Goal: Task Accomplishment & Management: Manage account settings

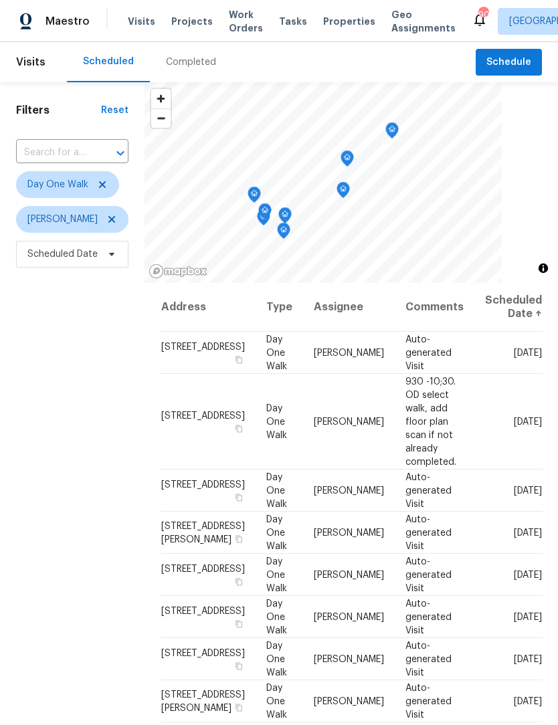
click at [231, 33] on span "Work Orders" at bounding box center [246, 21] width 34 height 27
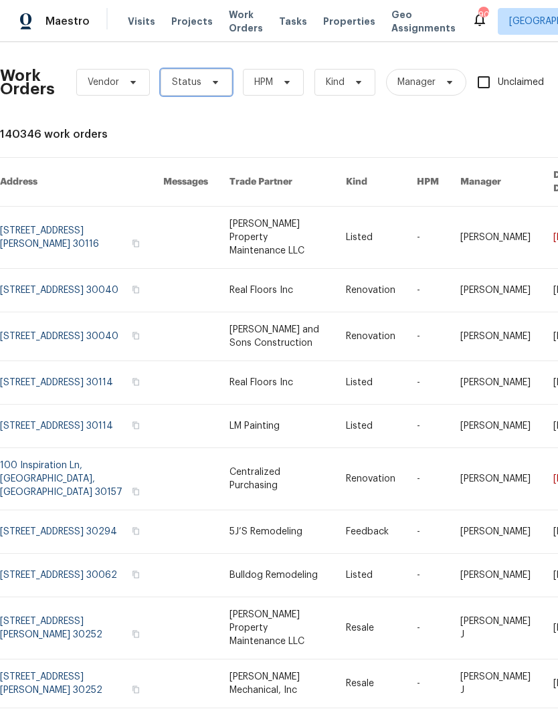
click at [221, 89] on span "Status" at bounding box center [196, 82] width 72 height 27
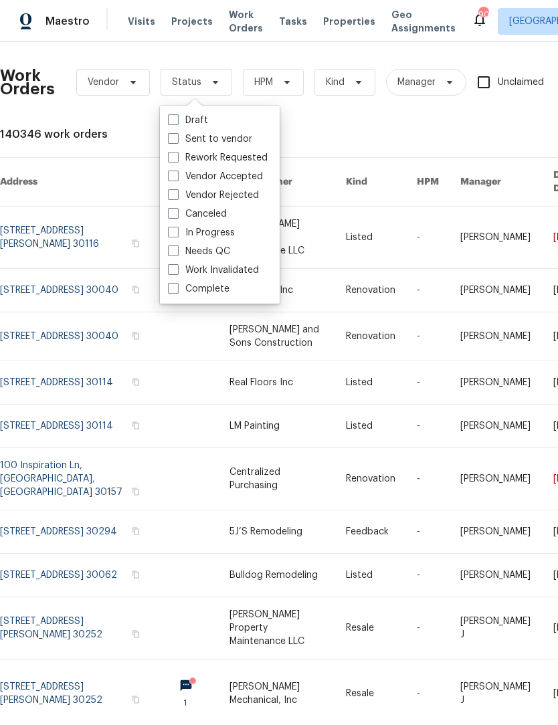
click at [176, 253] on span at bounding box center [173, 250] width 11 height 11
click at [176, 253] on input "Needs QC" at bounding box center [172, 249] width 9 height 9
checkbox input "true"
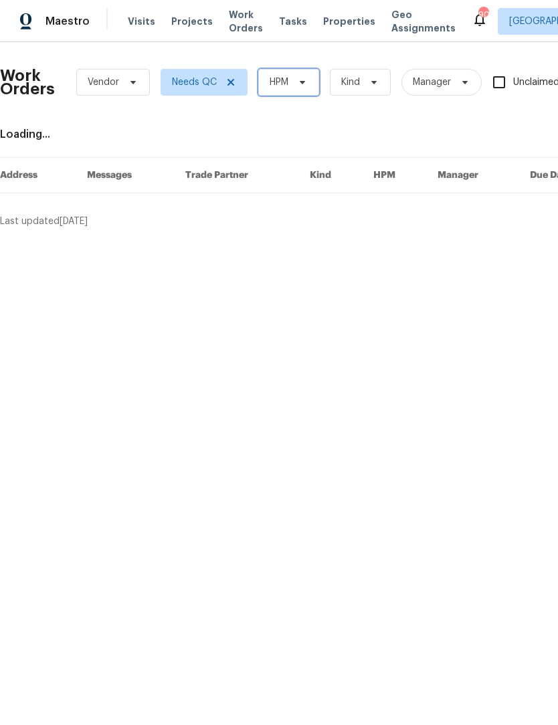
click at [304, 85] on icon at bounding box center [302, 82] width 11 height 11
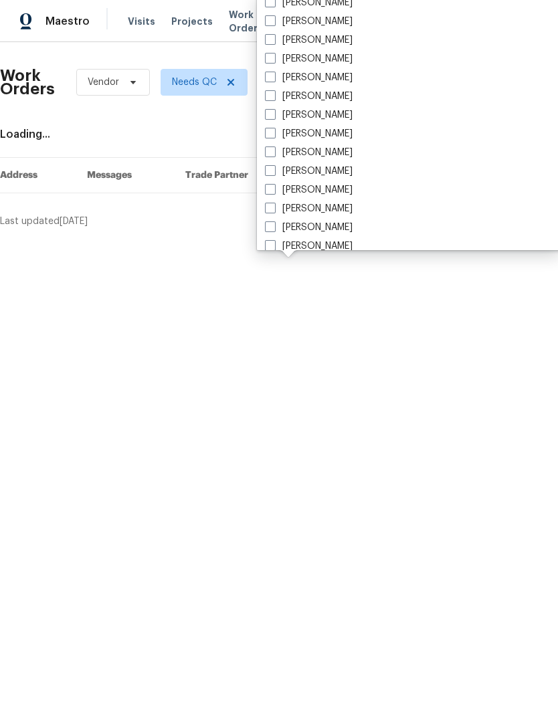
scroll to position [842, 0]
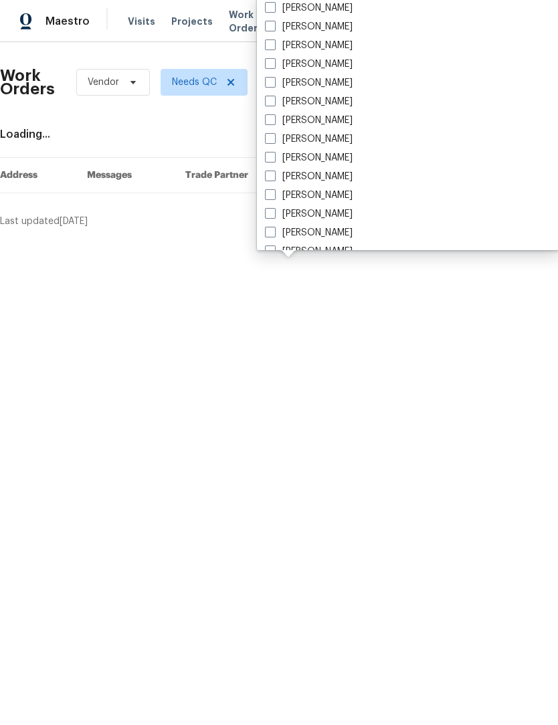
click at [273, 138] on span at bounding box center [270, 138] width 11 height 11
click at [273, 138] on input "[PERSON_NAME]" at bounding box center [269, 136] width 9 height 9
checkbox input "true"
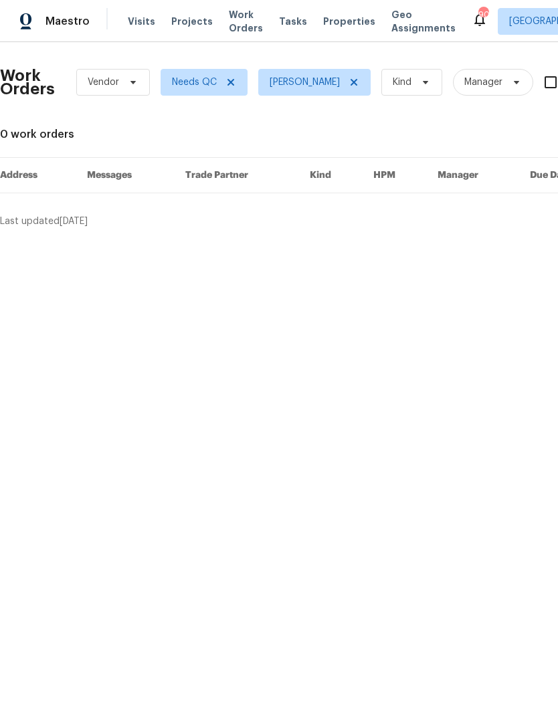
click at [475, 239] on html "Maestro Visits Projects Work Orders Tasks Properties Geo Assignments 90 Atlanta…" at bounding box center [279, 119] width 558 height 239
click at [474, 239] on html "Maestro Visits Projects Work Orders Tasks Properties Geo Assignments 90 Atlanta…" at bounding box center [279, 119] width 558 height 239
click at [223, 80] on span at bounding box center [228, 82] width 15 height 11
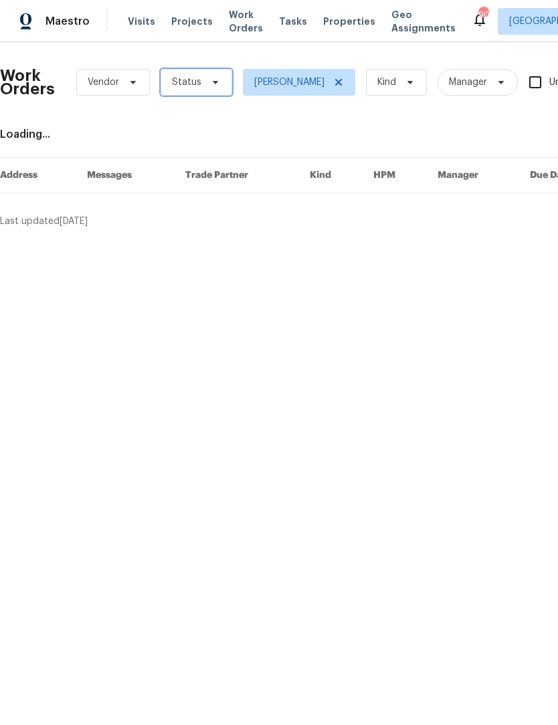
click at [216, 84] on icon at bounding box center [215, 82] width 11 height 11
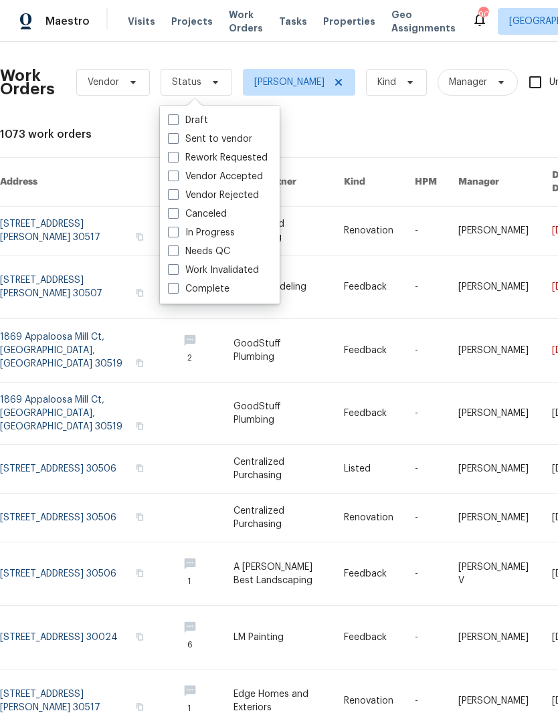
click at [176, 140] on span at bounding box center [173, 138] width 11 height 11
click at [176, 140] on input "Sent to vendor" at bounding box center [172, 136] width 9 height 9
checkbox input "true"
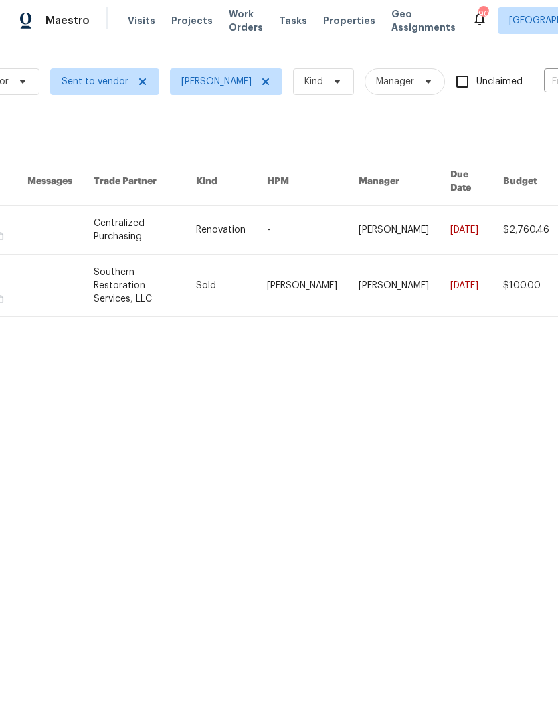
scroll to position [0, 111]
click at [195, 267] on link at bounding box center [144, 286] width 102 height 62
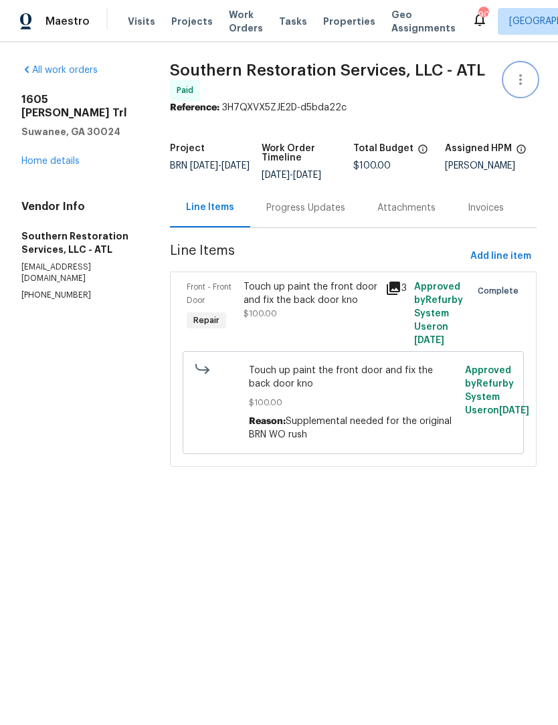
click at [524, 72] on icon "button" at bounding box center [520, 80] width 16 height 16
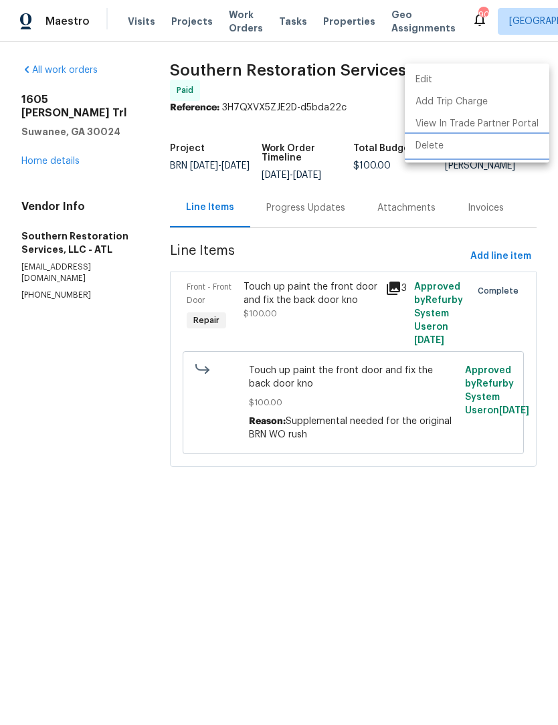
click at [439, 148] on li "Delete" at bounding box center [477, 146] width 144 height 22
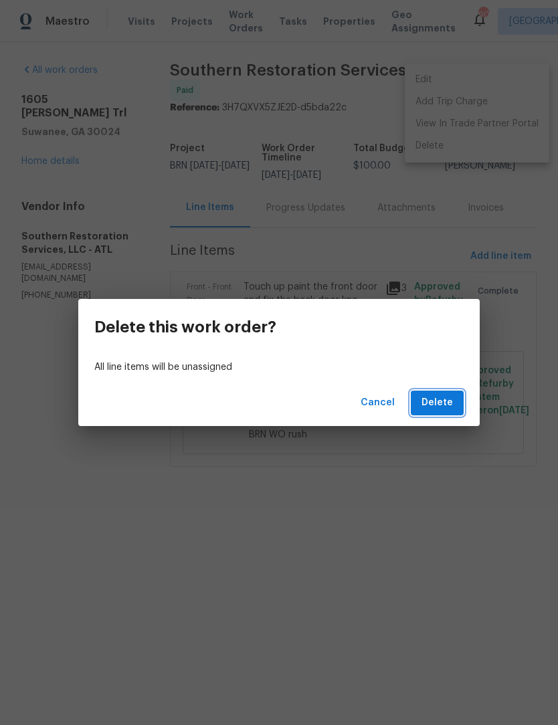
click at [443, 404] on span "Delete" at bounding box center [436, 403] width 31 height 17
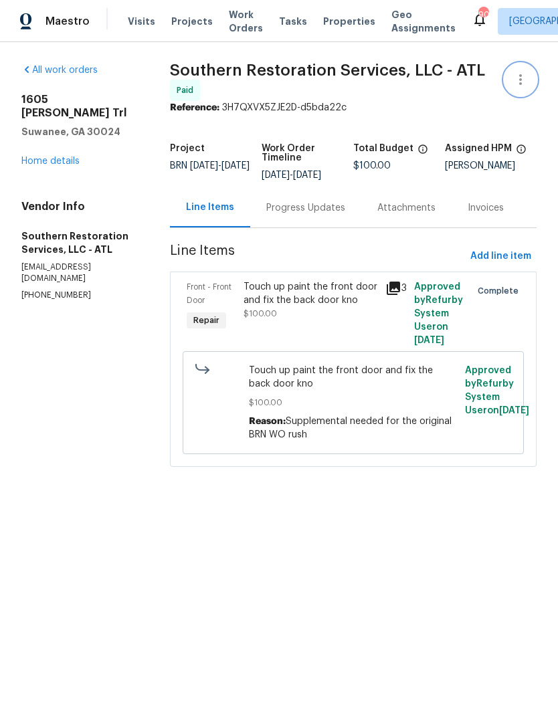
click at [526, 74] on icon "button" at bounding box center [520, 80] width 16 height 16
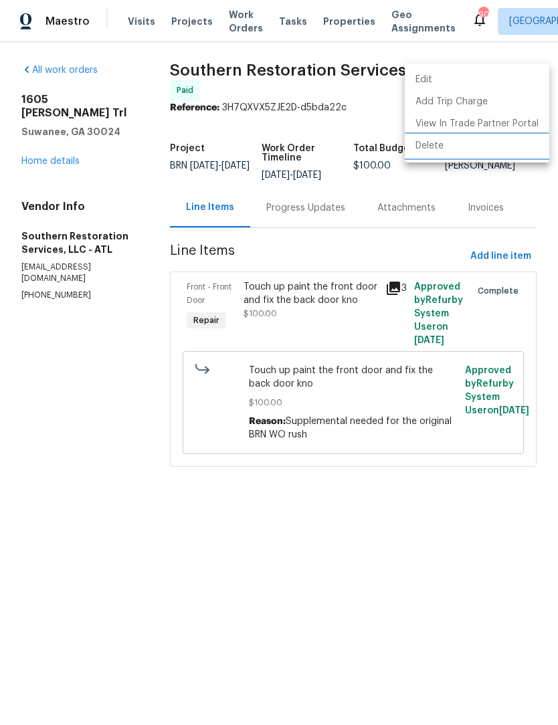
click at [441, 146] on li "Delete" at bounding box center [477, 146] width 144 height 22
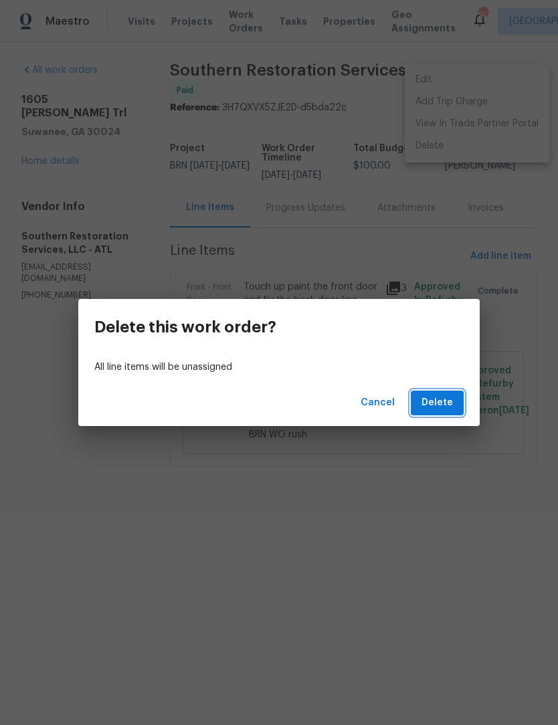
click at [450, 405] on span "Delete" at bounding box center [436, 403] width 31 height 17
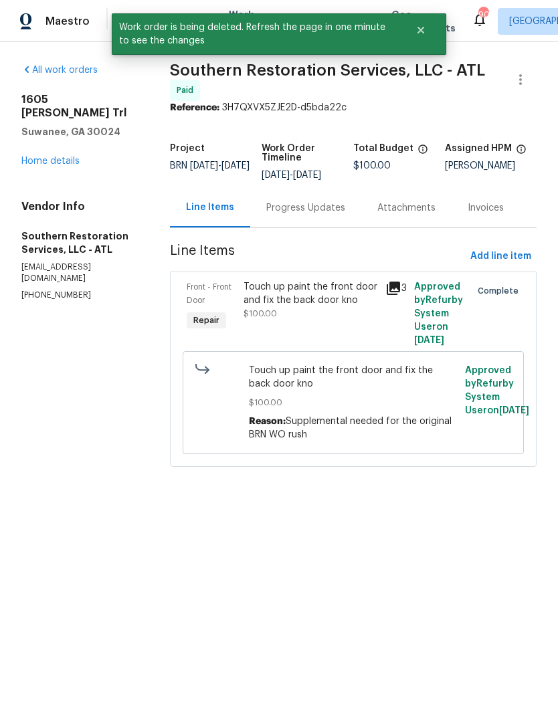
click at [306, 298] on div "Touch up paint the front door and fix the back door kno" at bounding box center [310, 293] width 134 height 27
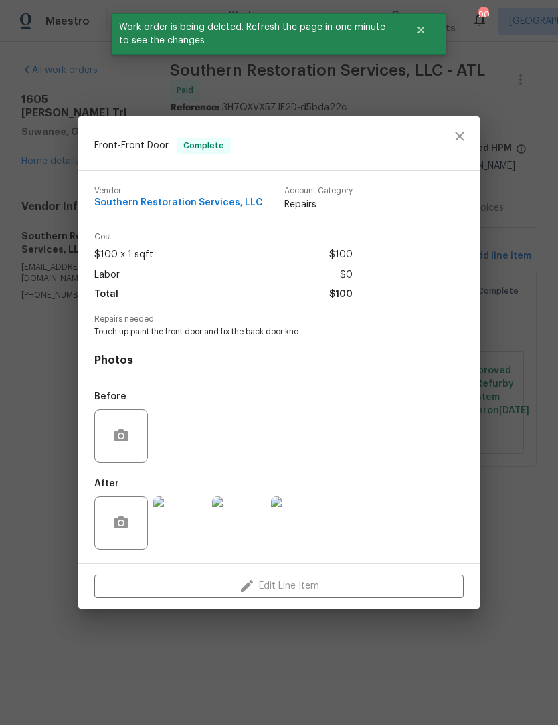
click at [306, 581] on div "Edit Line Item" at bounding box center [278, 586] width 401 height 45
click at [304, 588] on div "Edit Line Item" at bounding box center [278, 586] width 401 height 45
click at [466, 138] on icon "close" at bounding box center [459, 136] width 16 height 16
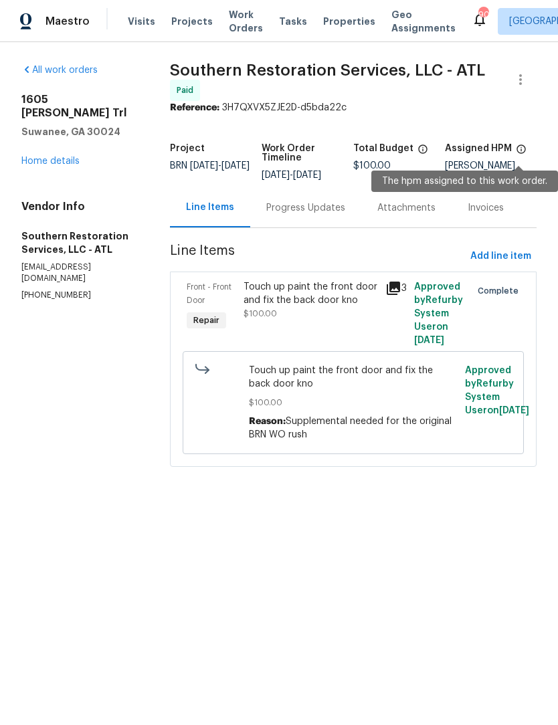
click at [519, 152] on icon at bounding box center [521, 149] width 11 height 11
click at [502, 217] on div "Invoices" at bounding box center [485, 207] width 68 height 39
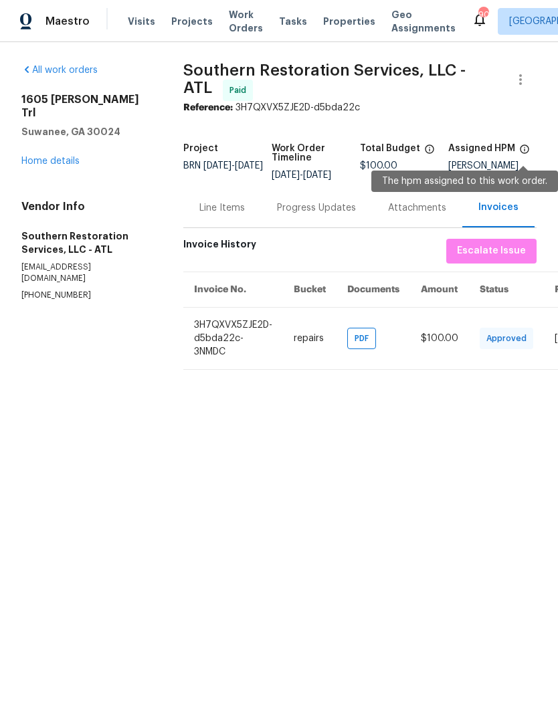
click at [524, 154] on span at bounding box center [524, 152] width 11 height 17
click at [47, 156] on link "Home details" at bounding box center [50, 160] width 58 height 9
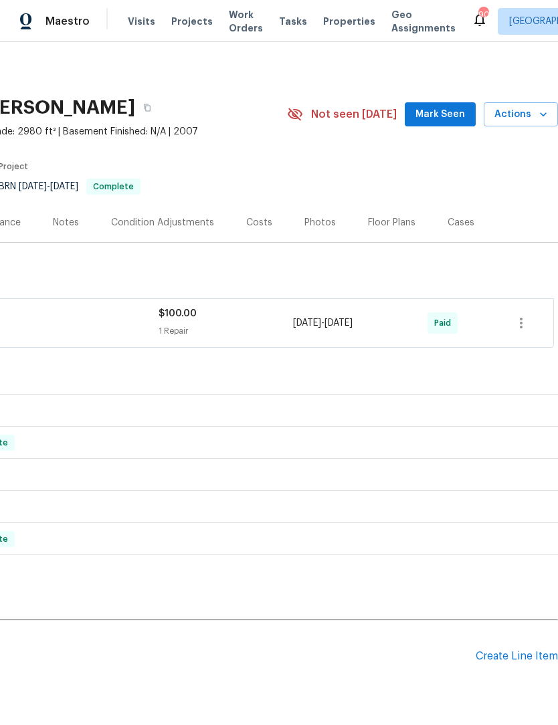
scroll to position [0, 198]
click at [522, 327] on icon "button" at bounding box center [521, 323] width 3 height 11
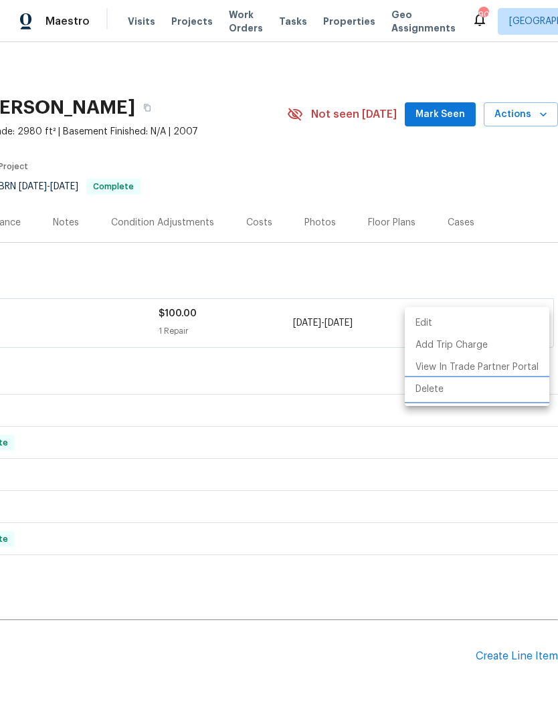
click at [439, 389] on li "Delete" at bounding box center [477, 389] width 144 height 22
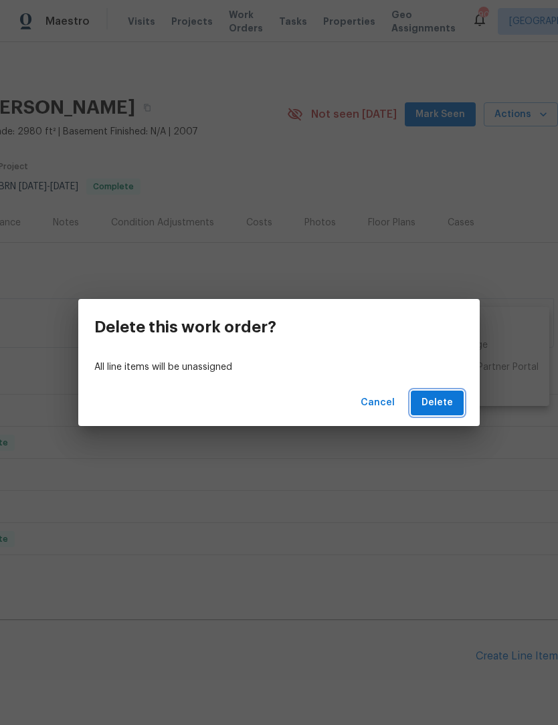
click at [449, 406] on span "Delete" at bounding box center [436, 403] width 31 height 17
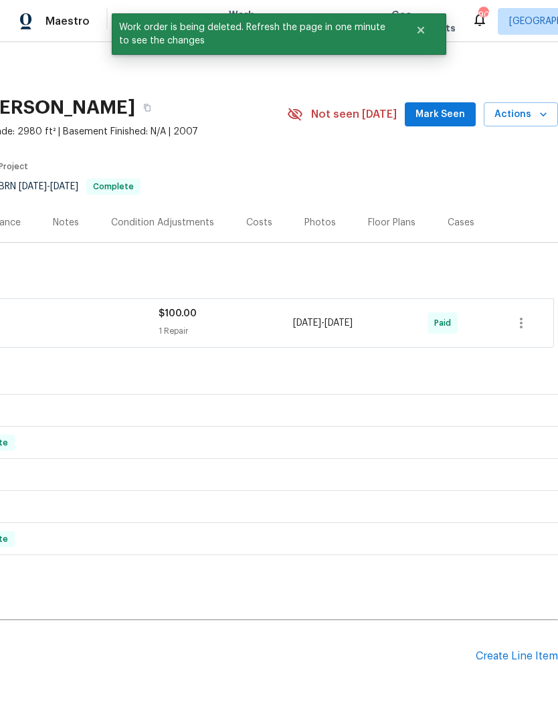
click at [510, 200] on section "1605 Burgess Trl, Suwanee, GA 30024 4 Beds | 3 Baths | Total: 2980 ft² | Above …" at bounding box center [180, 146] width 756 height 112
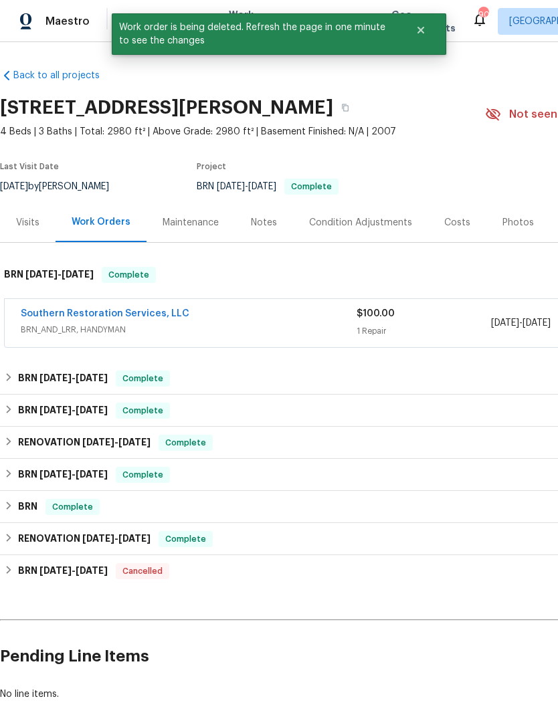
scroll to position [0, 0]
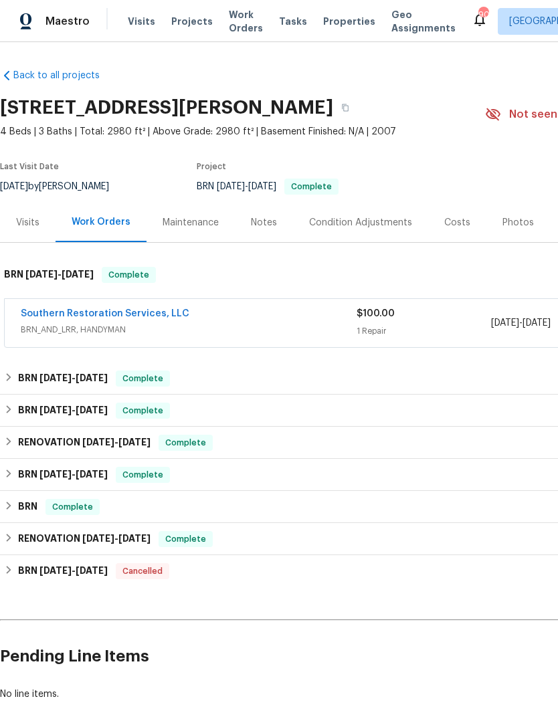
click at [57, 76] on link "Back to all projects" at bounding box center [64, 75] width 128 height 13
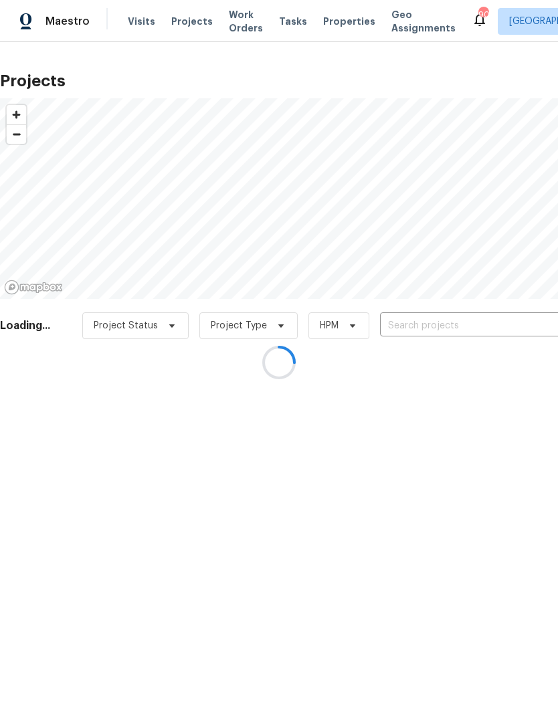
click at [239, 31] on div at bounding box center [279, 362] width 558 height 725
click at [232, 23] on div at bounding box center [279, 362] width 558 height 725
click at [231, 27] on div at bounding box center [279, 362] width 558 height 725
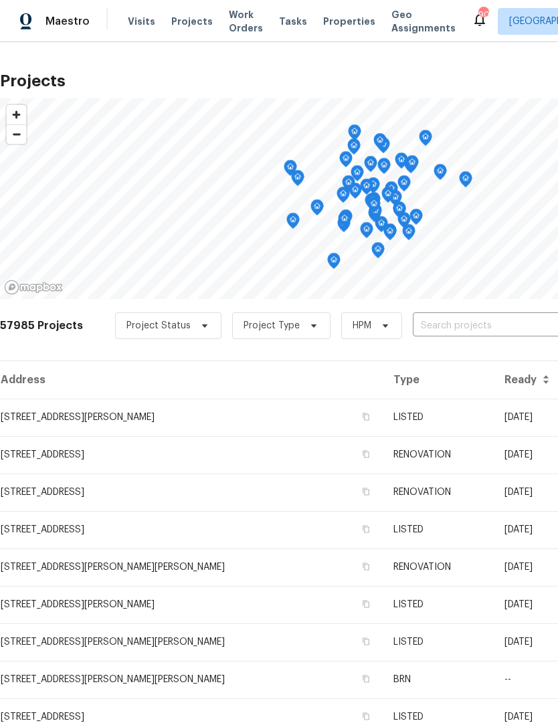
click at [238, 27] on span "Work Orders" at bounding box center [246, 21] width 34 height 27
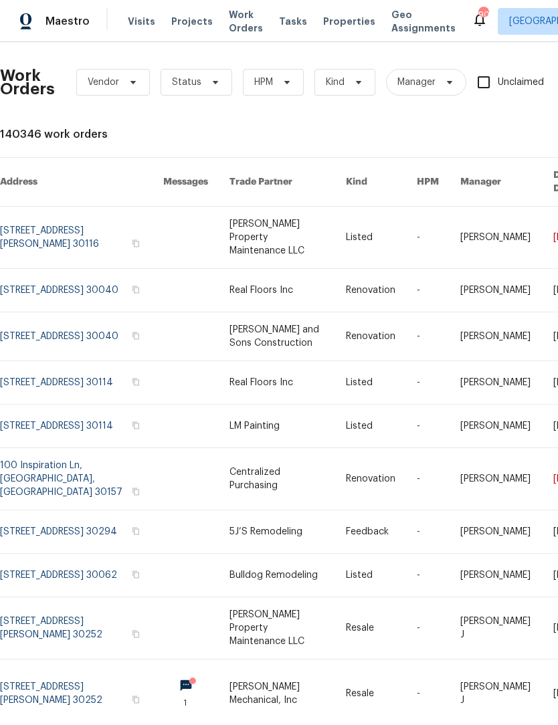
click at [246, 29] on span "Work Orders" at bounding box center [246, 21] width 34 height 27
click at [217, 82] on icon at bounding box center [215, 82] width 11 height 11
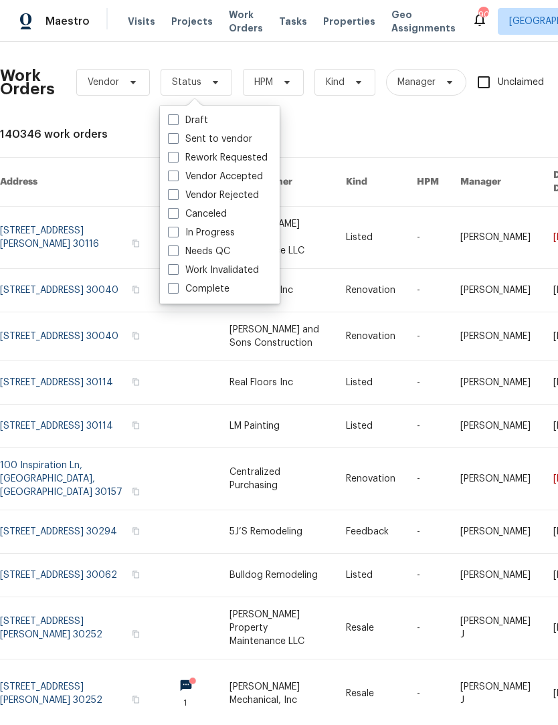
click at [175, 144] on label "Sent to vendor" at bounding box center [210, 138] width 84 height 13
click at [175, 141] on input "Sent to vendor" at bounding box center [172, 136] width 9 height 9
checkbox input "true"
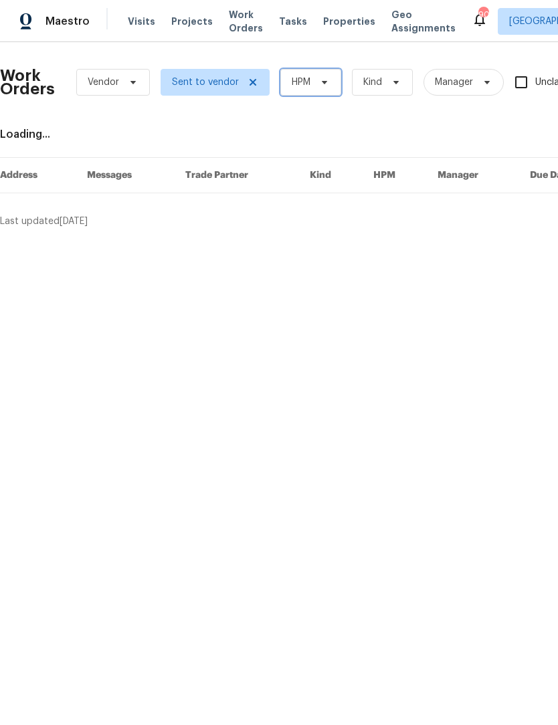
click at [336, 88] on span "HPM" at bounding box center [310, 82] width 61 height 27
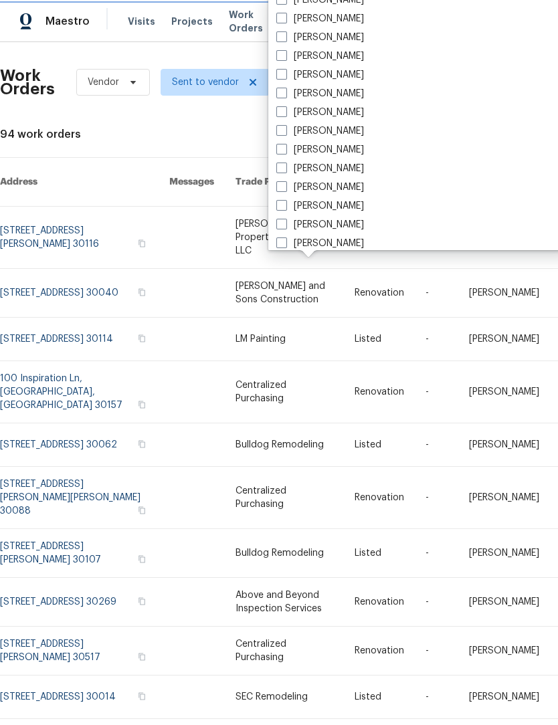
scroll to position [881, 0]
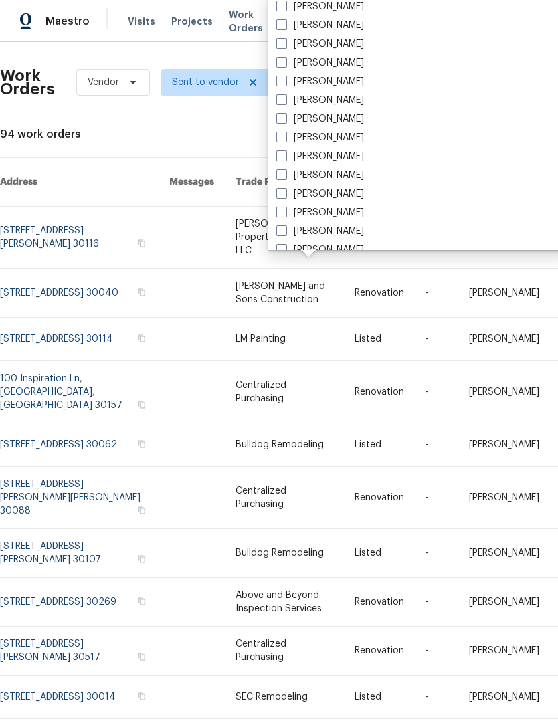
click at [280, 104] on span at bounding box center [281, 99] width 11 height 11
click at [280, 102] on input "[PERSON_NAME]" at bounding box center [280, 98] width 9 height 9
checkbox input "true"
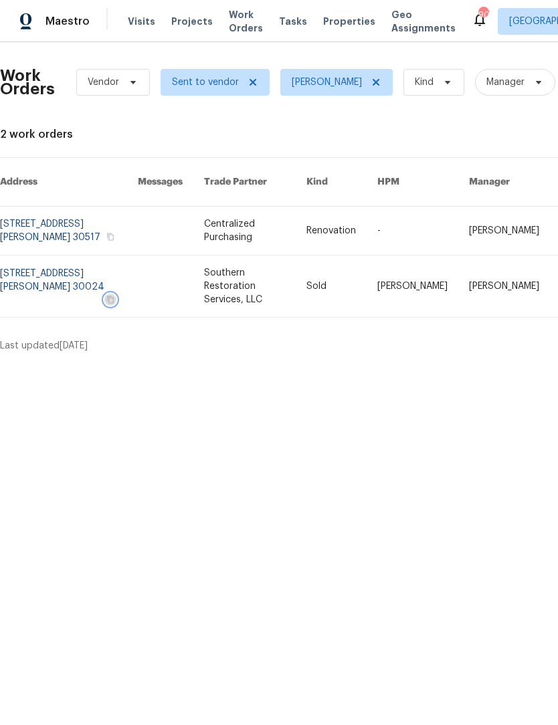
click at [116, 294] on button "button" at bounding box center [110, 300] width 12 height 12
click at [114, 296] on icon "button" at bounding box center [110, 299] width 7 height 7
click at [77, 260] on link at bounding box center [69, 286] width 138 height 62
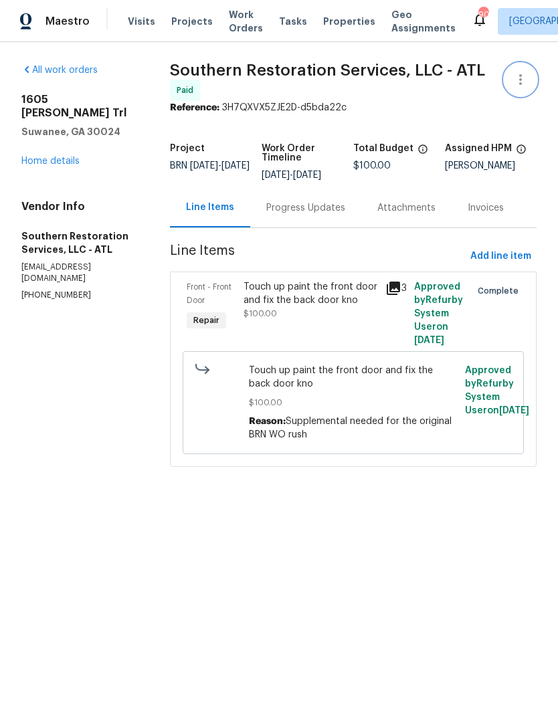
click at [514, 80] on icon "button" at bounding box center [520, 80] width 16 height 16
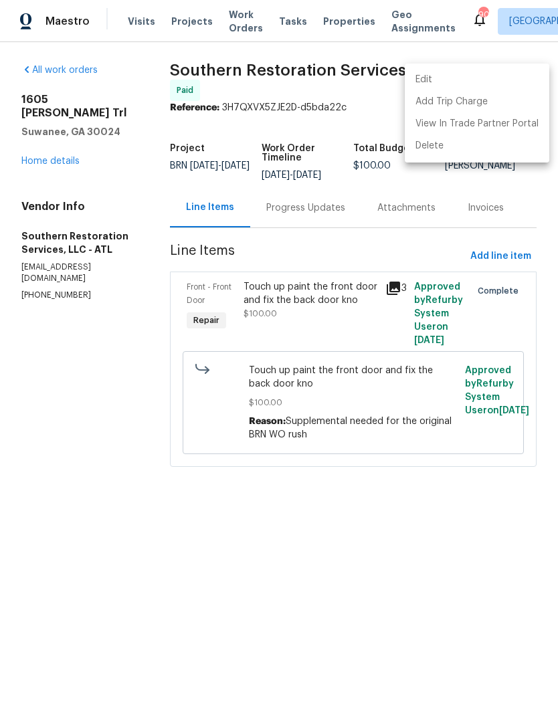
click at [447, 78] on li "Edit" at bounding box center [477, 80] width 144 height 22
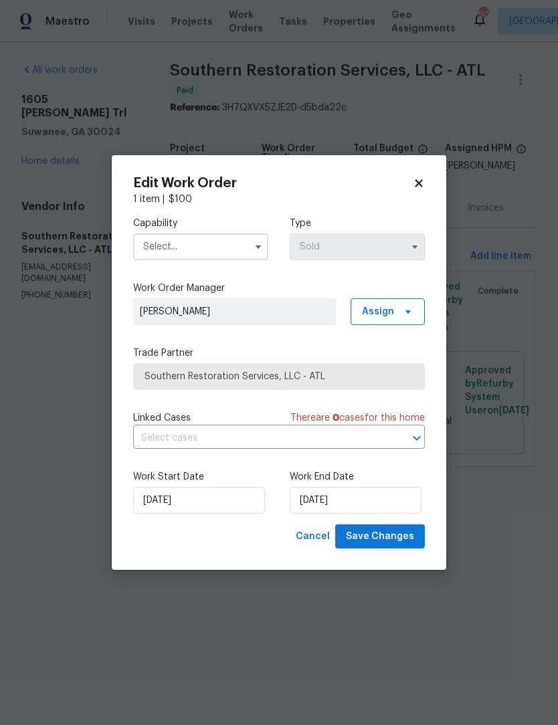
click at [262, 250] on icon "button" at bounding box center [258, 246] width 11 height 11
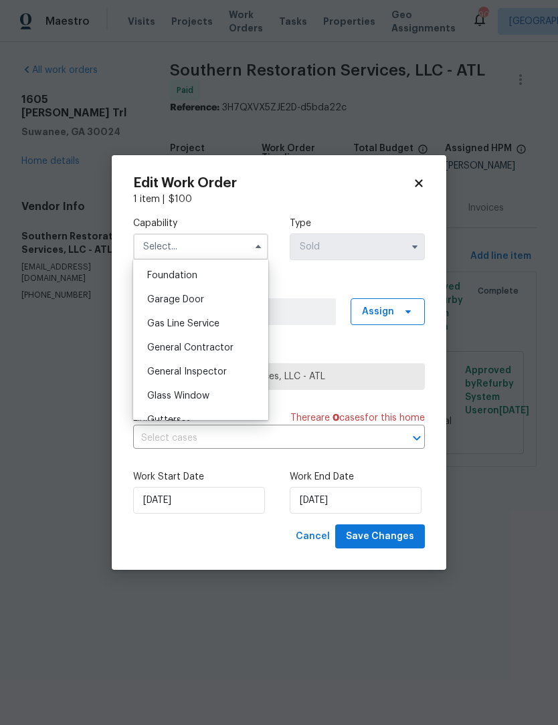
scroll to position [578, 0]
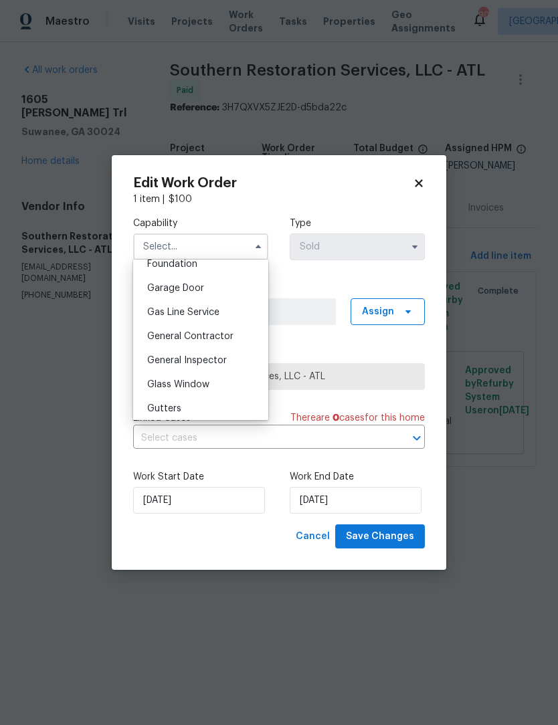
click at [243, 339] on div "General Contractor" at bounding box center [200, 336] width 128 height 24
type input "General Contractor"
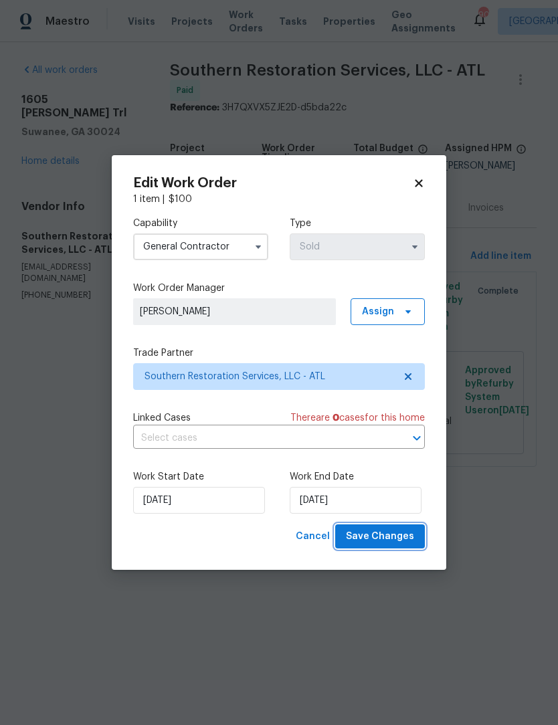
click at [404, 536] on span "Save Changes" at bounding box center [380, 536] width 68 height 17
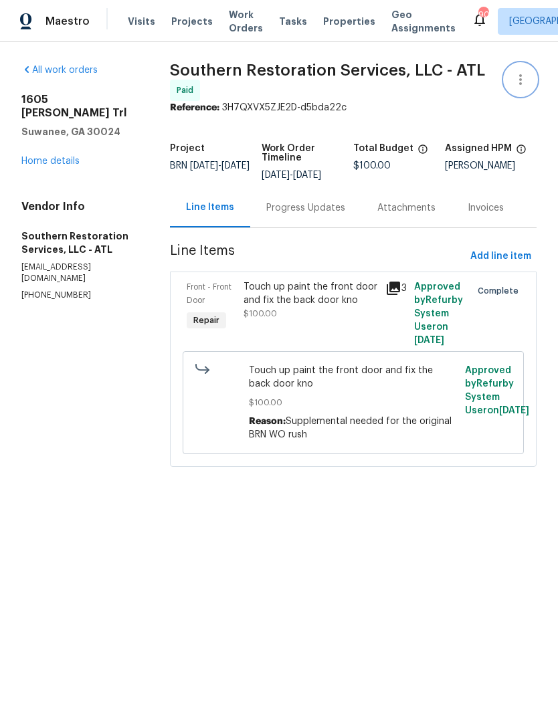
click at [524, 84] on icon "button" at bounding box center [520, 80] width 16 height 16
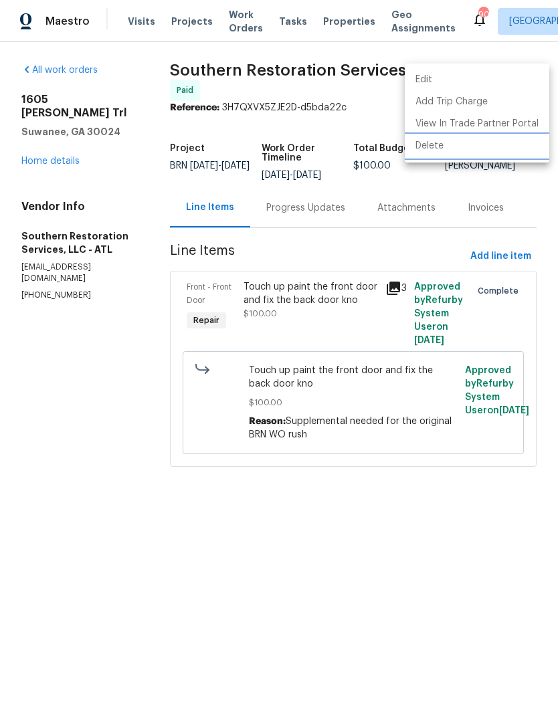
click at [450, 152] on li "Delete" at bounding box center [477, 146] width 144 height 22
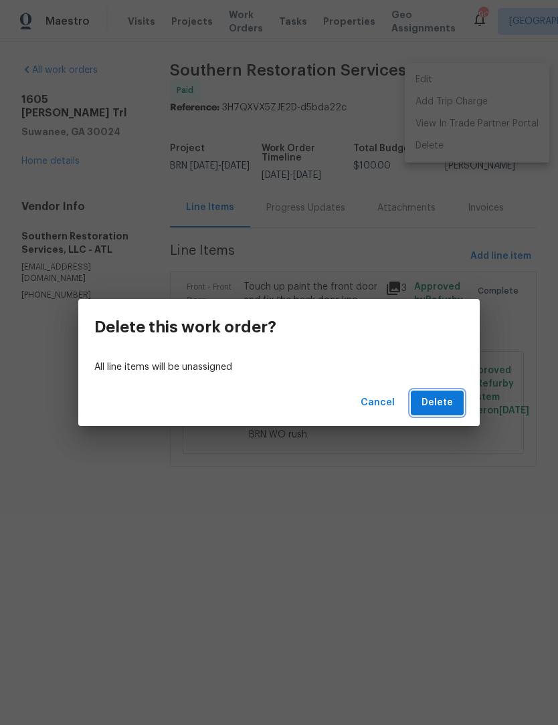
click at [449, 407] on span "Delete" at bounding box center [436, 403] width 31 height 17
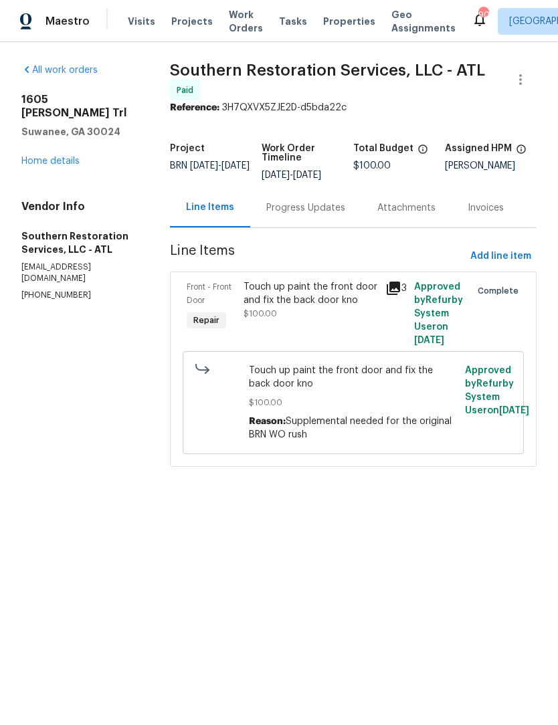
click at [61, 156] on link "Home details" at bounding box center [50, 160] width 58 height 9
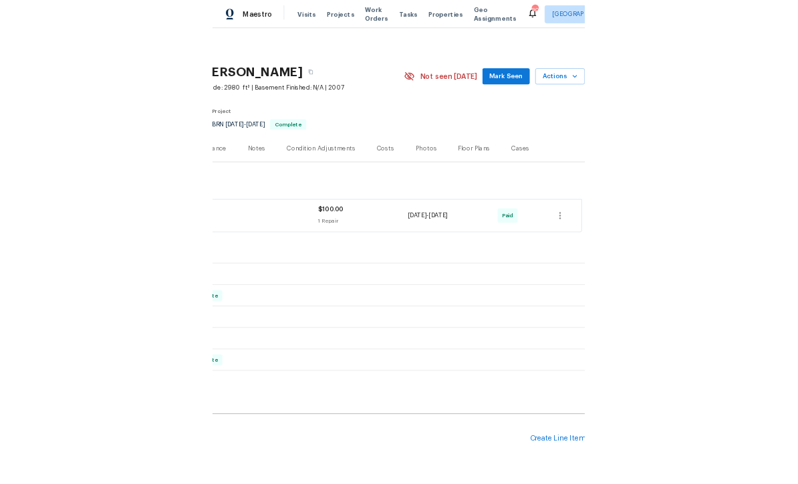
scroll to position [0, 198]
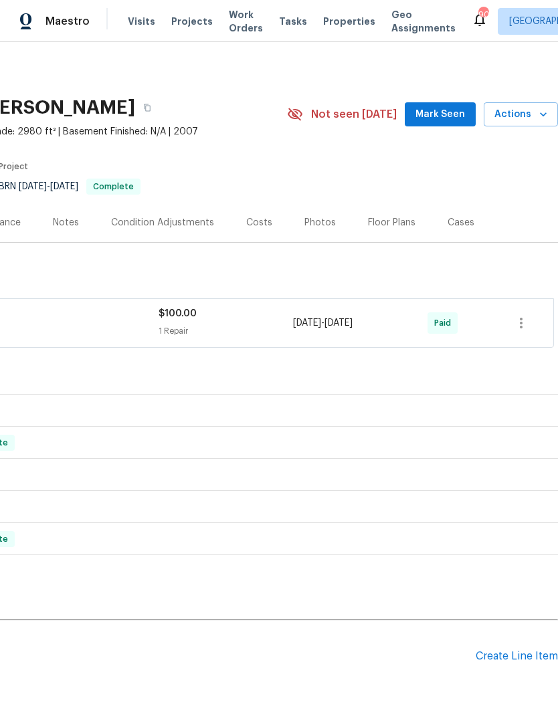
click at [453, 116] on span "Mark Seen" at bounding box center [439, 114] width 49 height 17
click at [512, 324] on button "button" at bounding box center [521, 323] width 32 height 32
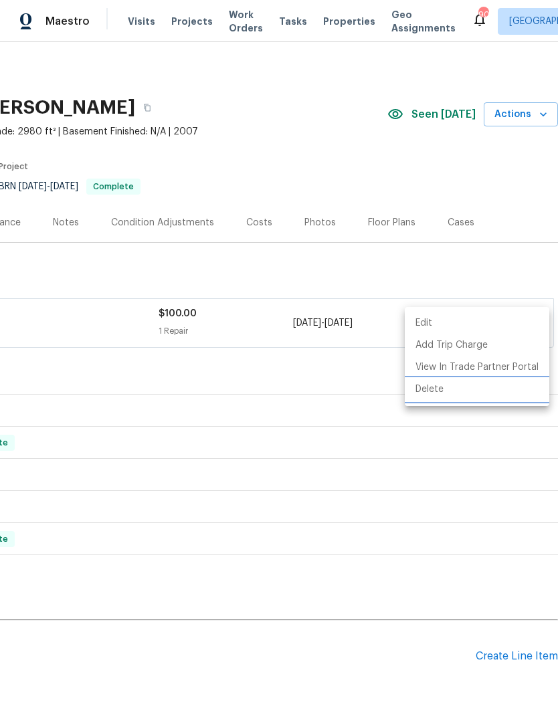
click at [455, 390] on li "Delete" at bounding box center [477, 389] width 144 height 22
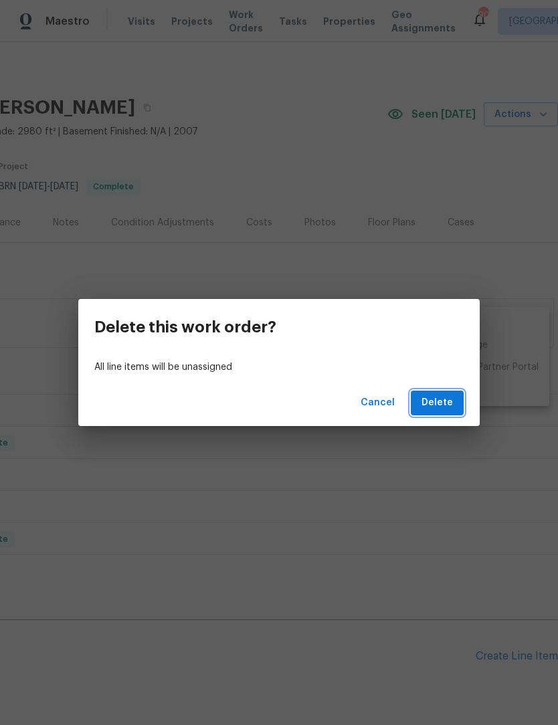
click at [445, 399] on span "Delete" at bounding box center [436, 403] width 31 height 17
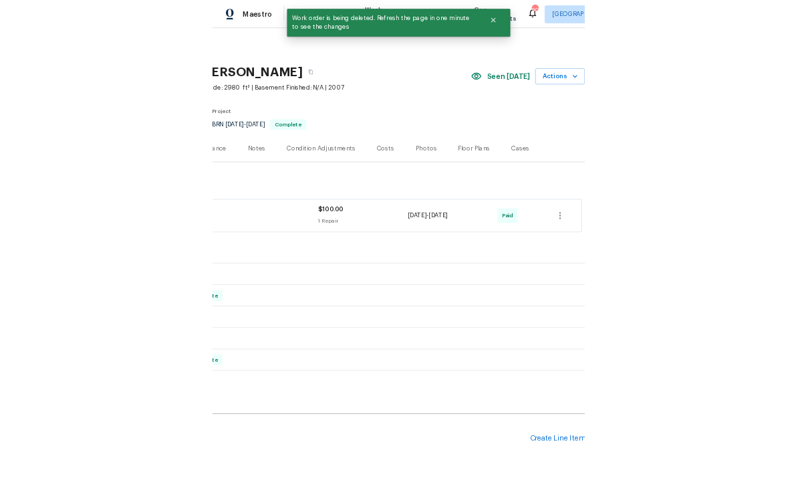
scroll to position [0, 0]
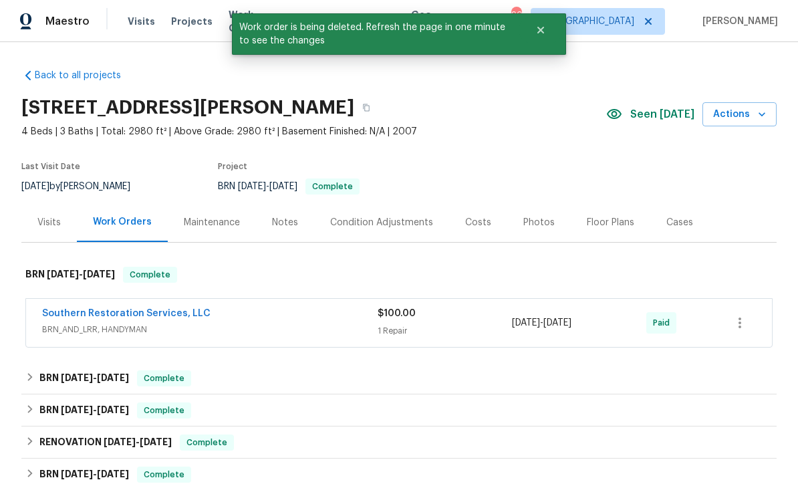
click at [557, 122] on button "Actions" at bounding box center [740, 114] width 74 height 25
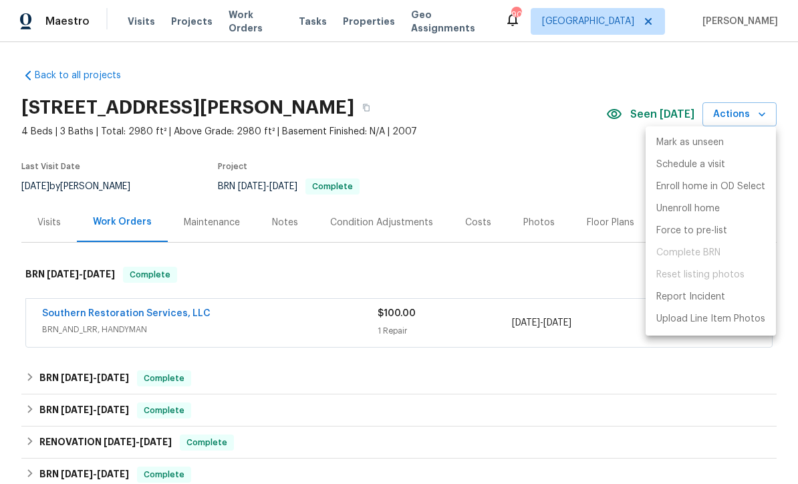
click at [501, 279] on div at bounding box center [399, 242] width 798 height 484
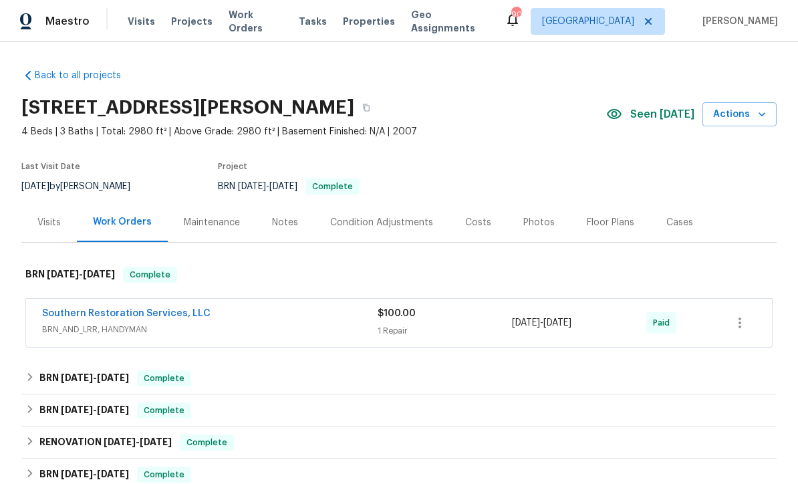
click at [50, 235] on div "Visits" at bounding box center [48, 222] width 55 height 39
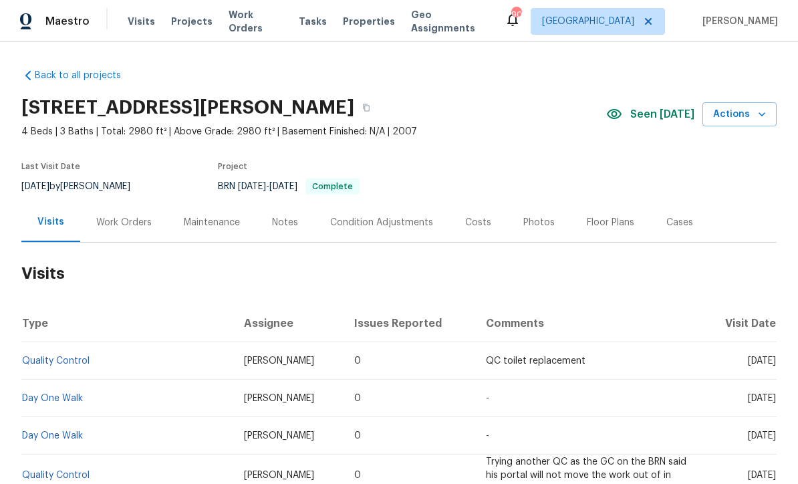
click at [557, 120] on icon "button" at bounding box center [762, 114] width 13 height 13
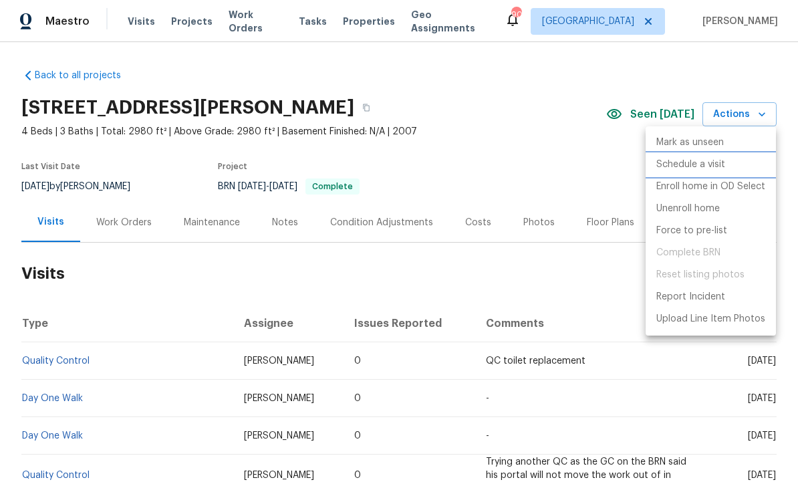
click at [557, 168] on p "Schedule a visit" at bounding box center [691, 165] width 69 height 14
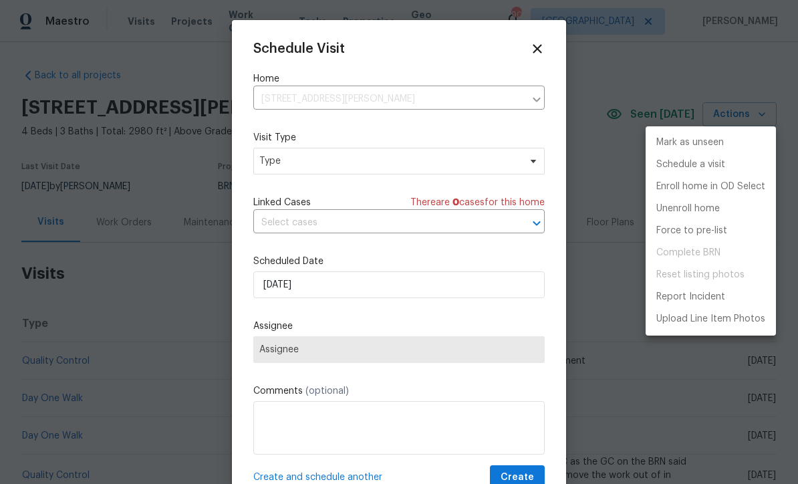
click at [533, 164] on div at bounding box center [399, 242] width 798 height 484
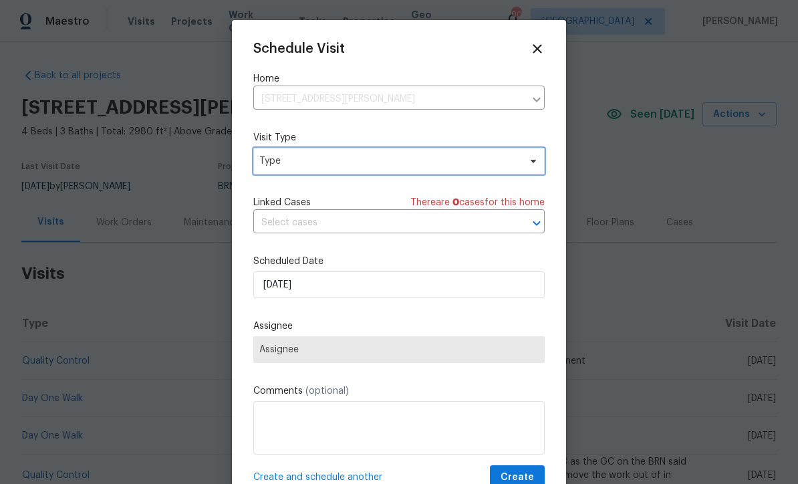
click at [529, 161] on icon at bounding box center [533, 161] width 11 height 11
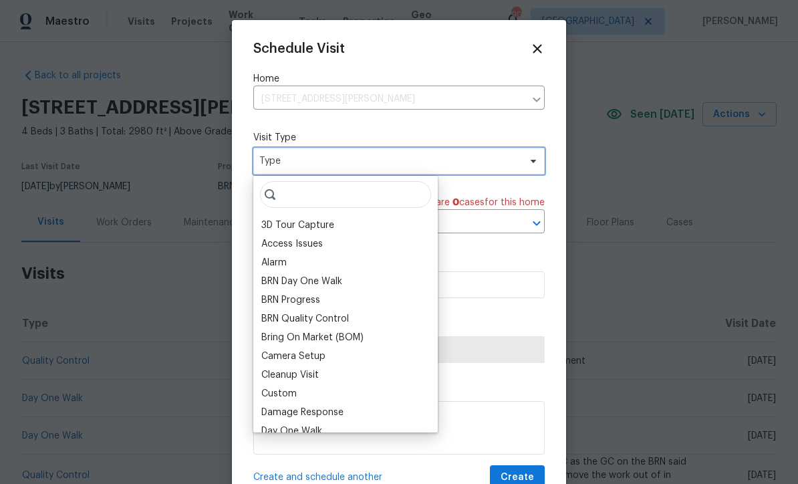
click at [532, 163] on icon at bounding box center [533, 161] width 11 height 11
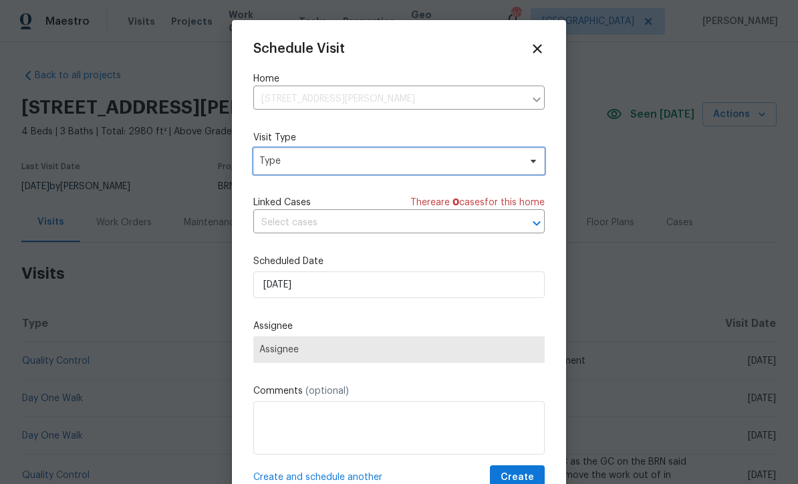
click at [534, 166] on icon at bounding box center [533, 161] width 11 height 11
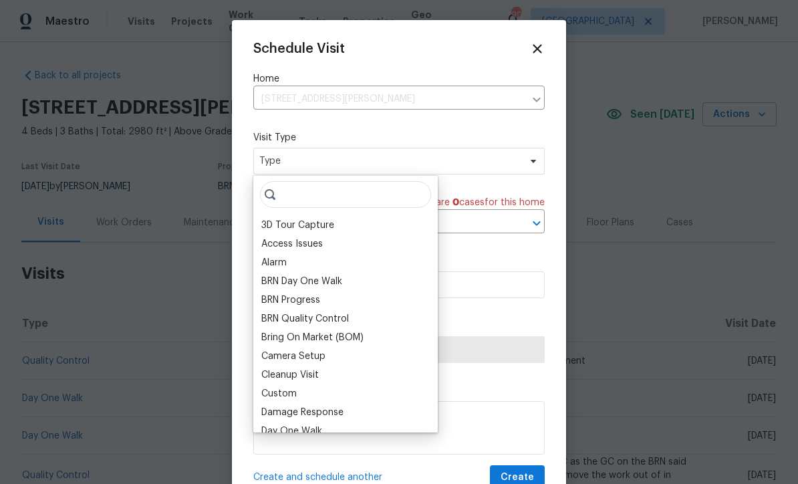
click at [309, 397] on div "Custom" at bounding box center [345, 393] width 177 height 19
click at [286, 394] on div "Custom" at bounding box center [278, 393] width 35 height 13
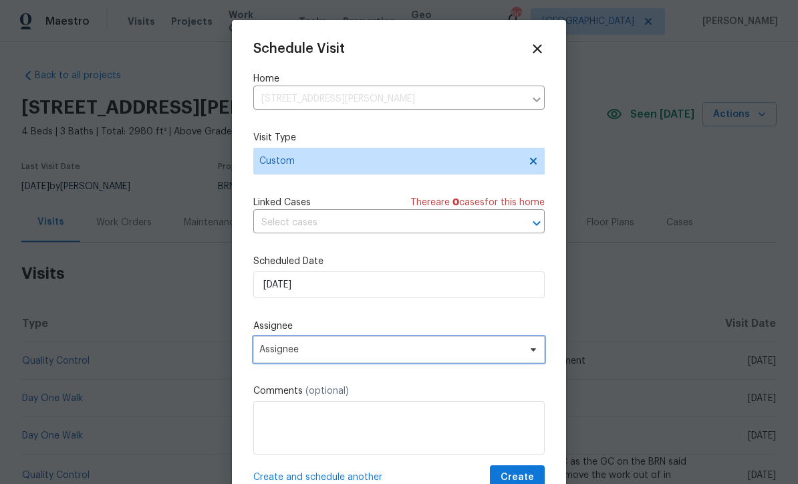
click at [536, 355] on icon at bounding box center [533, 349] width 11 height 11
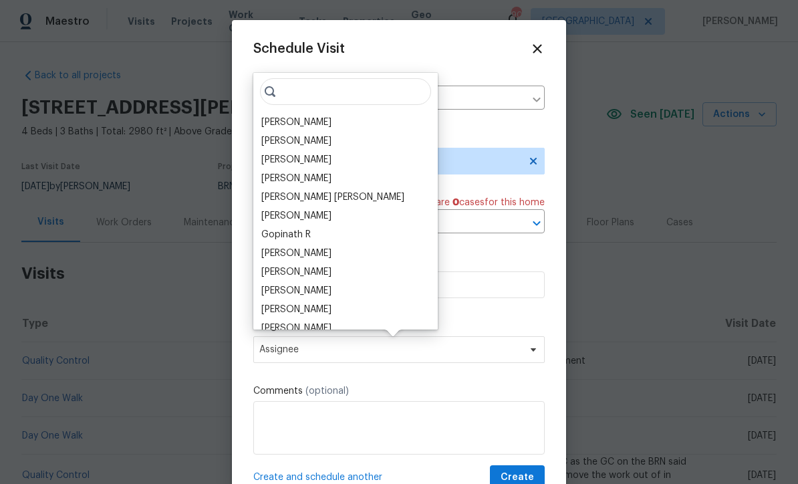
click at [322, 120] on div "[PERSON_NAME]" at bounding box center [296, 122] width 70 height 13
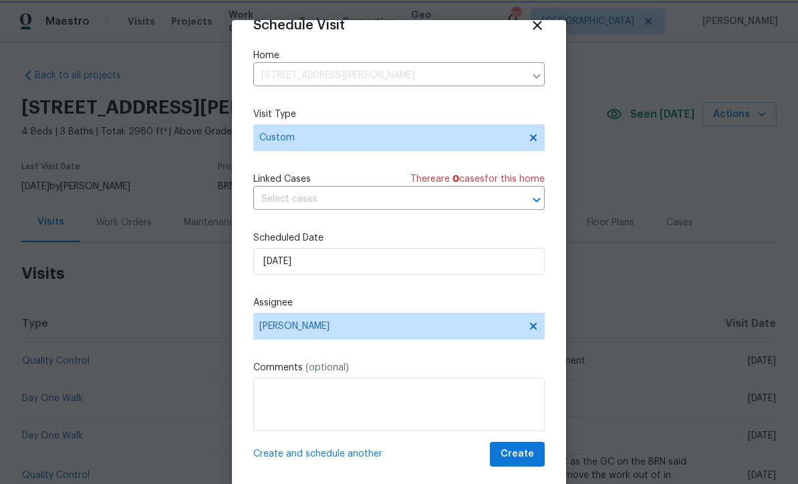
scroll to position [26, 0]
click at [533, 459] on span "Create" at bounding box center [517, 454] width 33 height 17
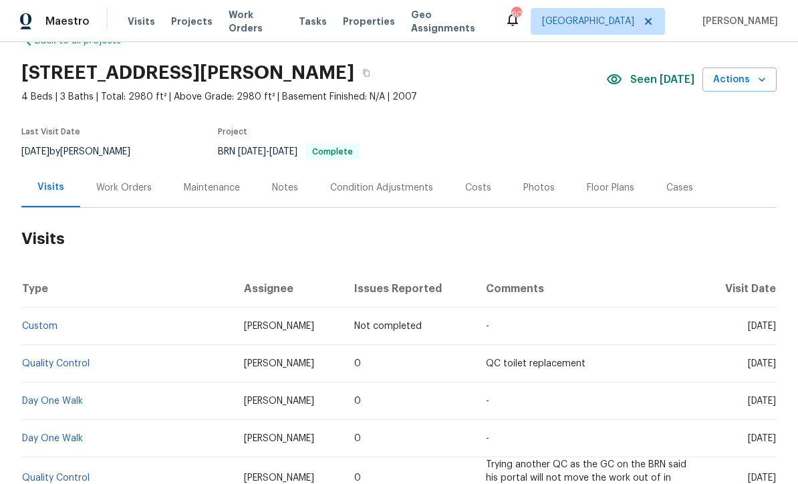
scroll to position [33, 0]
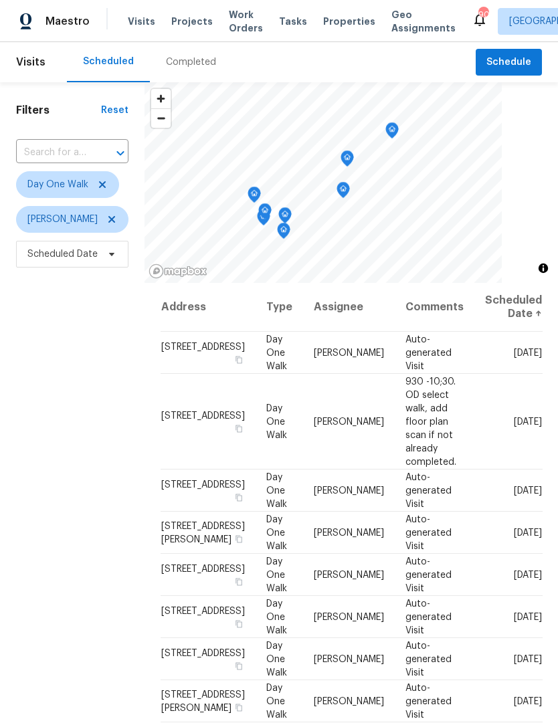
click at [235, 25] on span "Work Orders" at bounding box center [246, 21] width 34 height 27
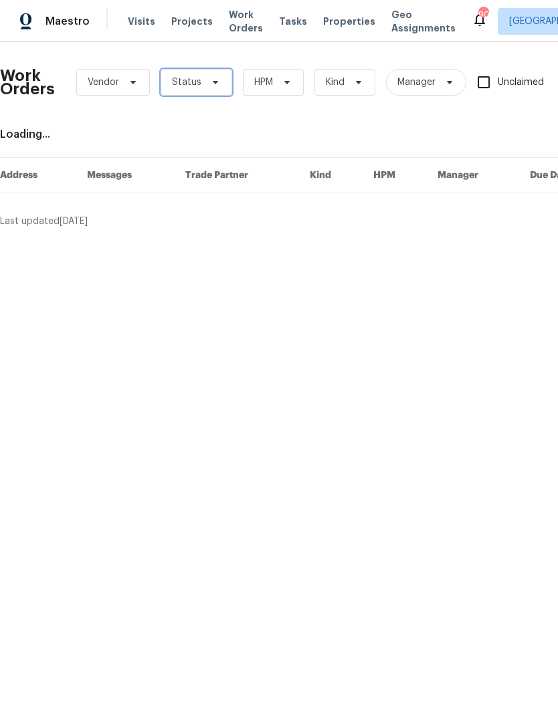
click at [216, 78] on icon at bounding box center [215, 82] width 11 height 11
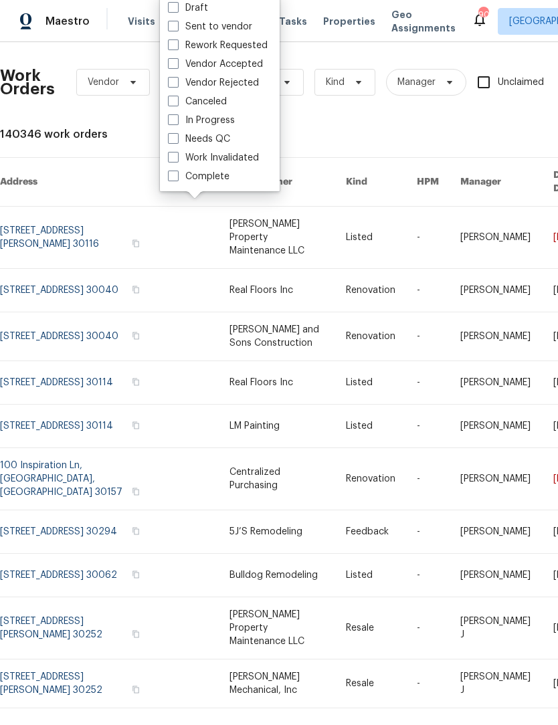
click at [179, 122] on label "In Progress" at bounding box center [201, 120] width 67 height 13
click at [177, 122] on input "In Progress" at bounding box center [172, 118] width 9 height 9
checkbox input "true"
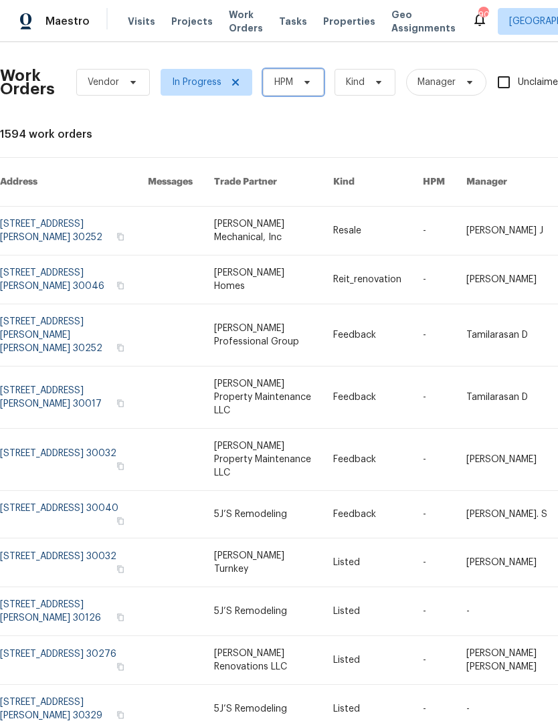
click at [316, 78] on span "HPM" at bounding box center [293, 82] width 61 height 27
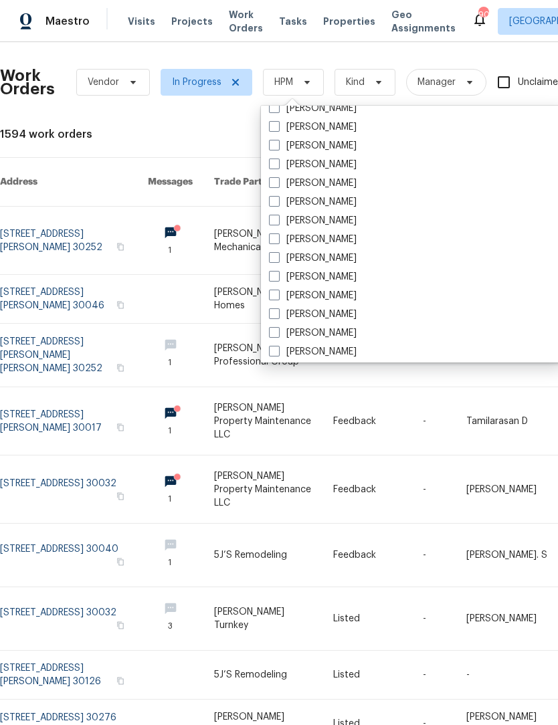
scroll to position [881, 0]
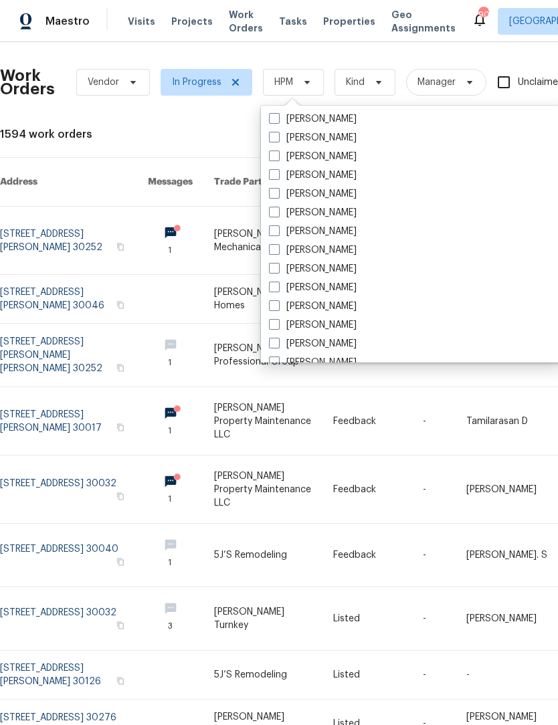
click at [282, 212] on label "[PERSON_NAME]" at bounding box center [313, 212] width 88 height 13
click at [277, 212] on input "[PERSON_NAME]" at bounding box center [273, 210] width 9 height 9
checkbox input "true"
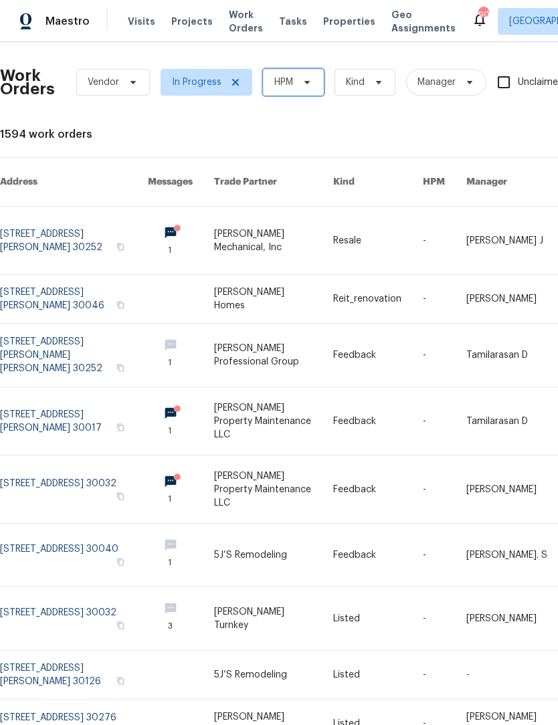
click at [312, 85] on icon at bounding box center [307, 82] width 11 height 11
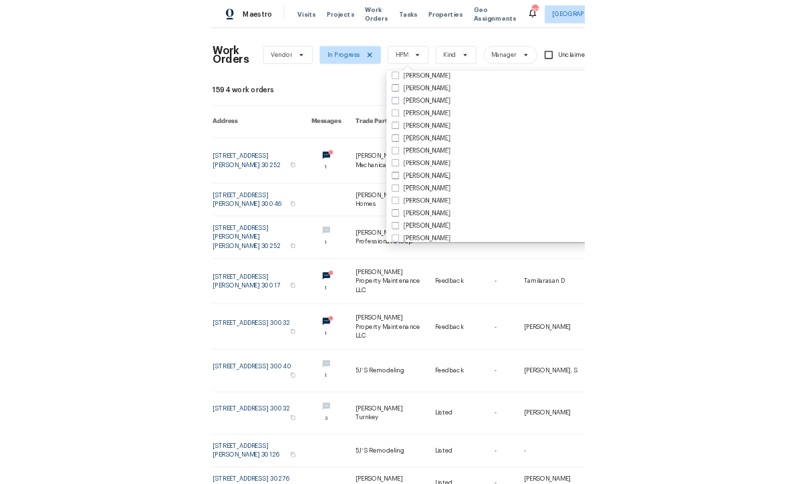
scroll to position [833, 0]
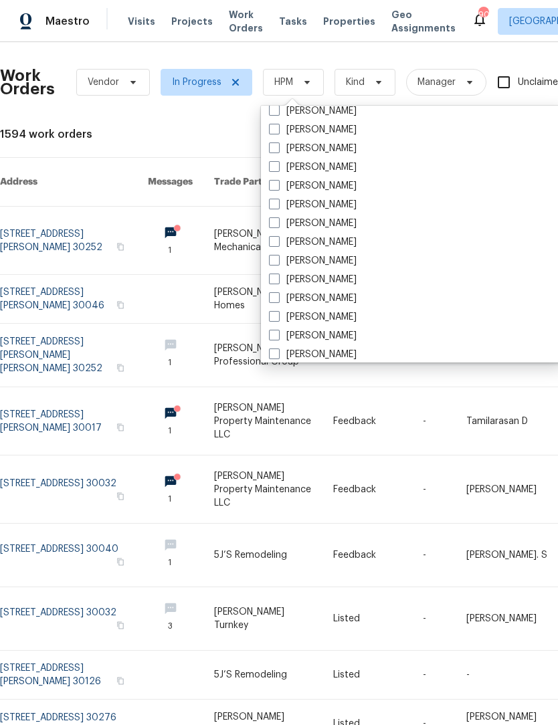
click at [278, 260] on span at bounding box center [274, 260] width 11 height 11
click at [277, 260] on input "[PERSON_NAME]" at bounding box center [273, 258] width 9 height 9
checkbox input "true"
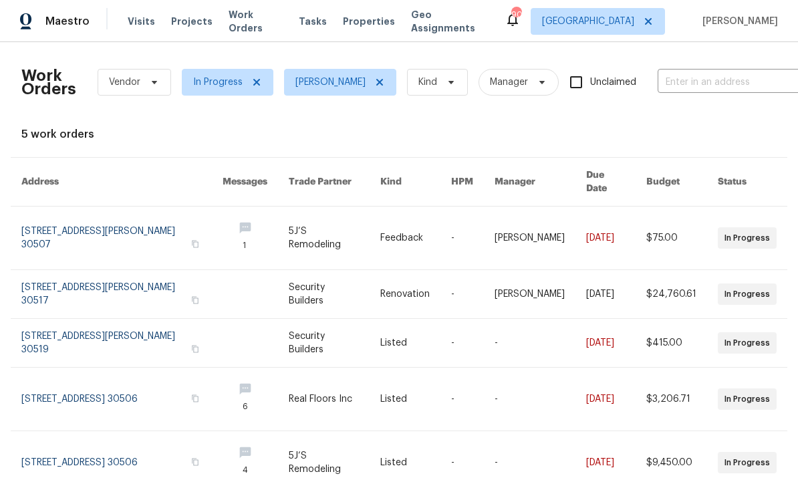
scroll to position [43, 0]
click at [255, 77] on icon at bounding box center [256, 82] width 11 height 11
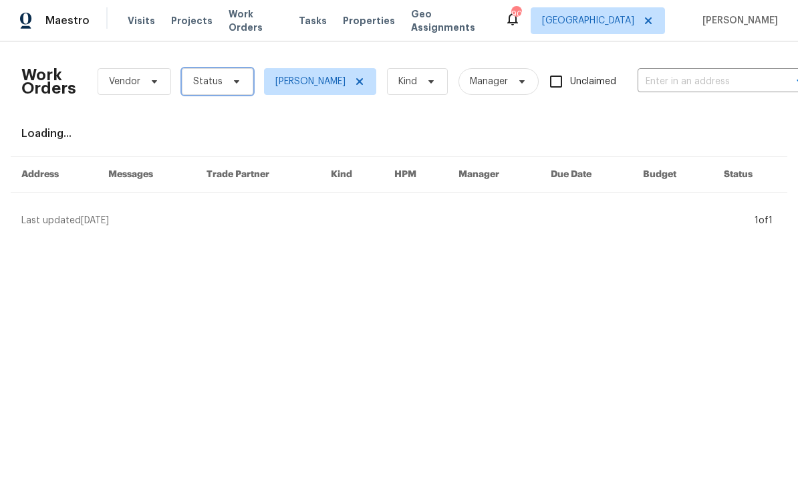
scroll to position [1, 0]
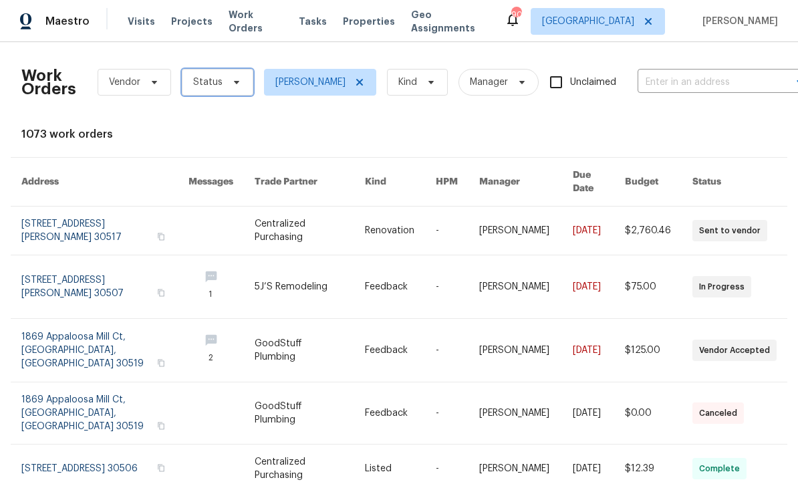
click at [231, 85] on icon at bounding box center [236, 82] width 11 height 11
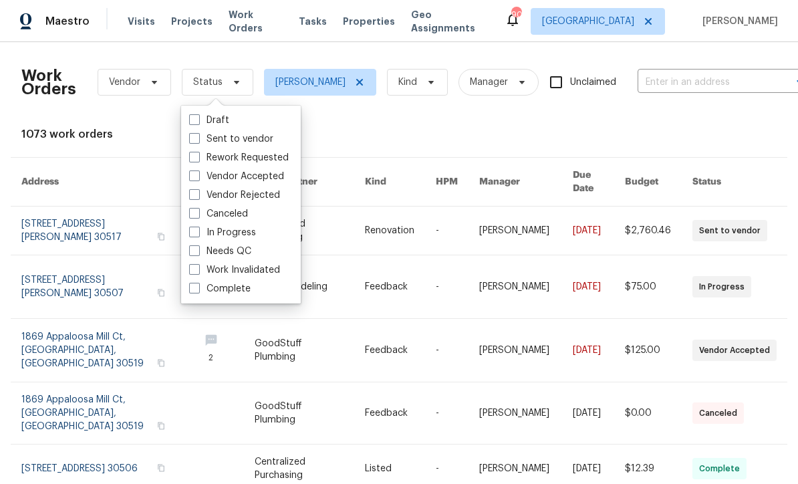
click at [197, 135] on span at bounding box center [194, 138] width 11 height 11
click at [197, 135] on input "Sent to vendor" at bounding box center [193, 136] width 9 height 9
checkbox input "true"
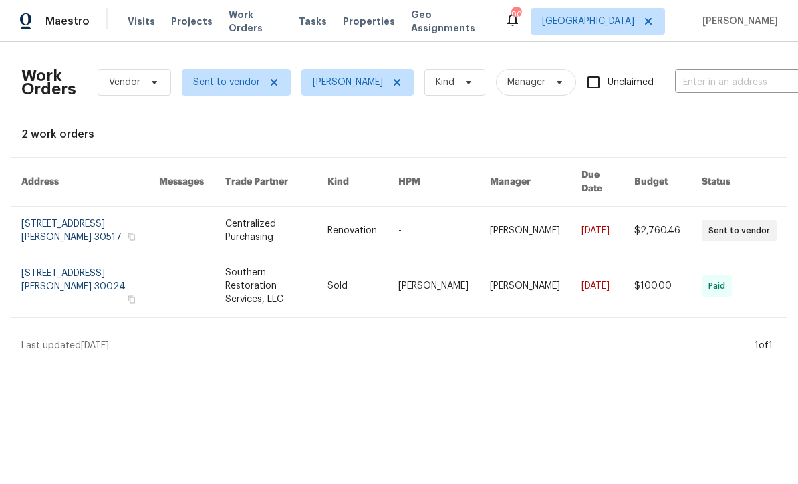
click at [109, 263] on link at bounding box center [90, 286] width 138 height 62
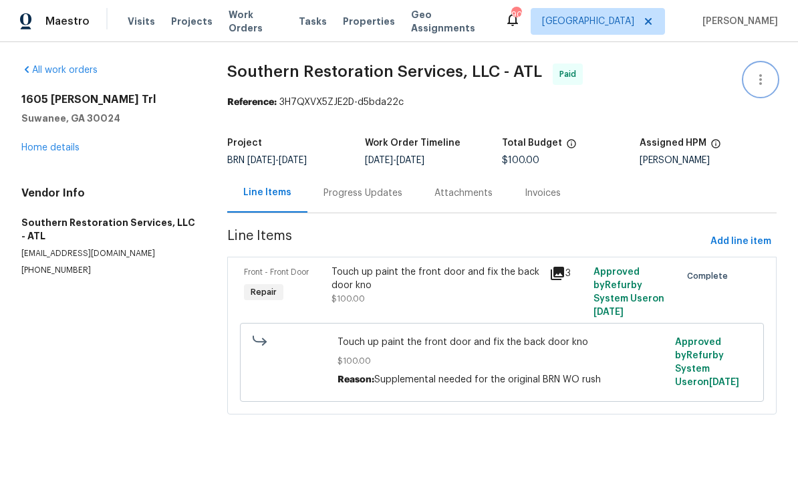
click at [557, 81] on icon "button" at bounding box center [761, 80] width 16 height 16
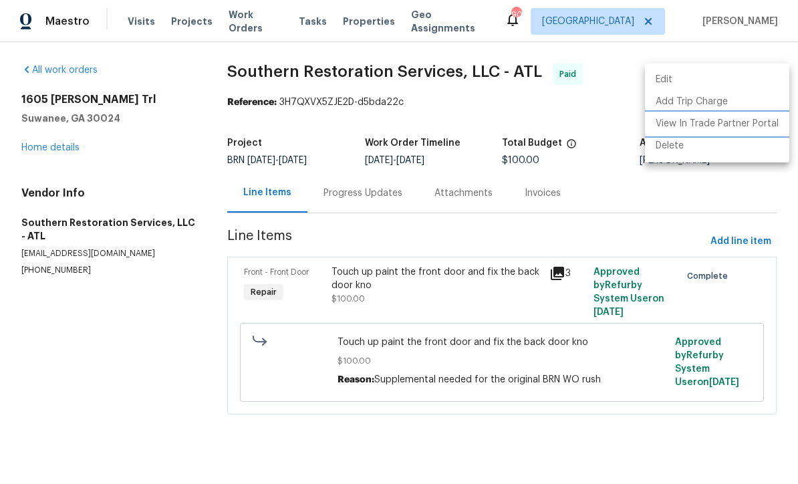
click at [557, 124] on li "View In Trade Partner Portal" at bounding box center [717, 124] width 144 height 22
click at [557, 194] on div at bounding box center [399, 242] width 798 height 484
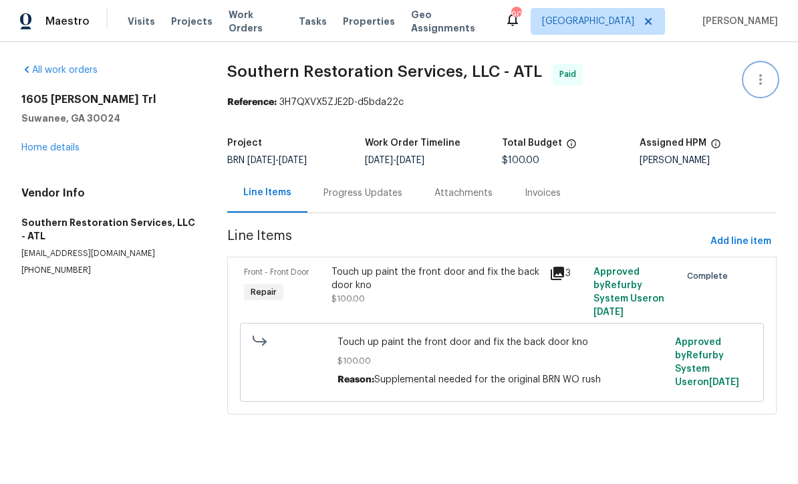
click at [557, 80] on icon "button" at bounding box center [761, 80] width 16 height 16
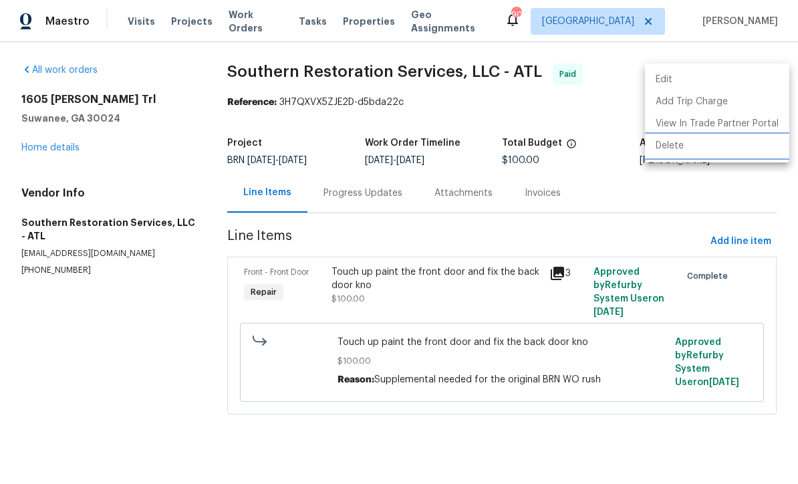
click at [557, 143] on li "Delete" at bounding box center [717, 146] width 144 height 22
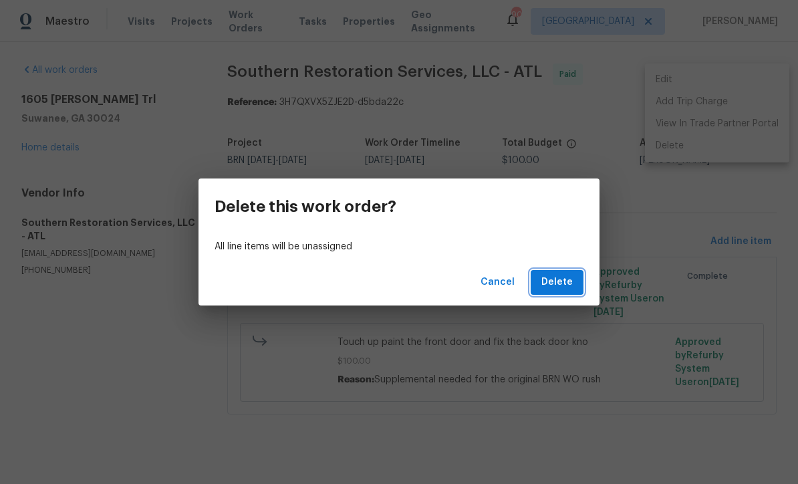
click at [557, 284] on button "Delete" at bounding box center [557, 282] width 53 height 25
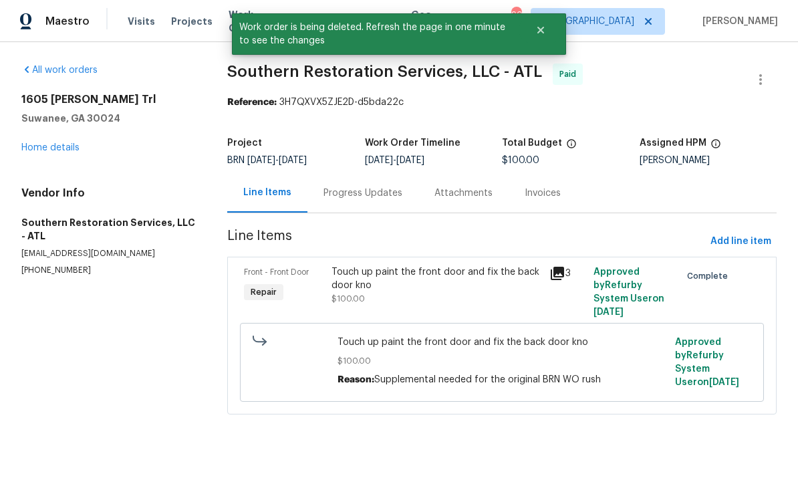
click at [547, 41] on button "Close" at bounding box center [541, 30] width 44 height 27
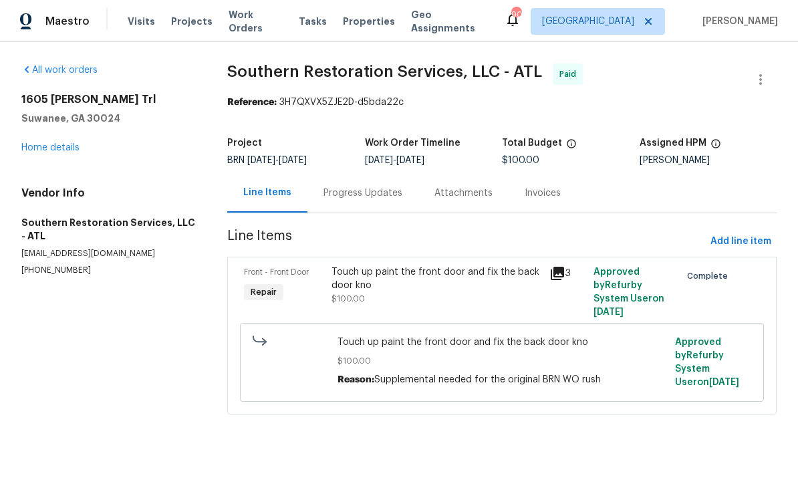
click at [252, 23] on span "Work Orders" at bounding box center [256, 21] width 54 height 27
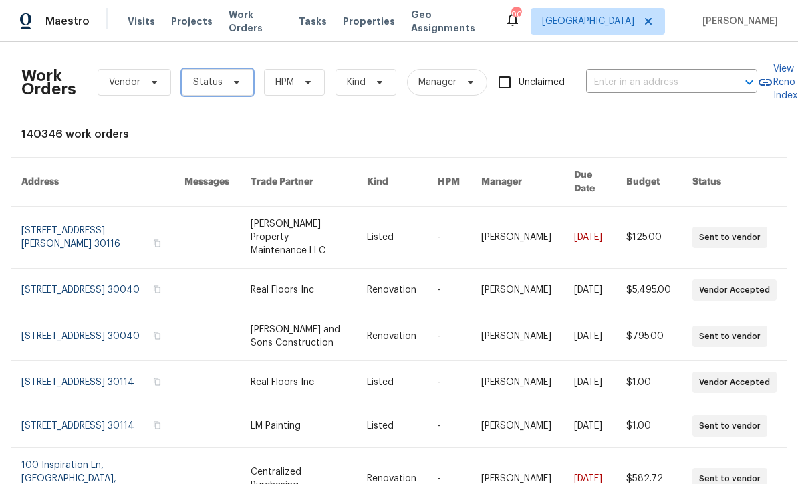
click at [247, 87] on span "Status" at bounding box center [218, 82] width 72 height 27
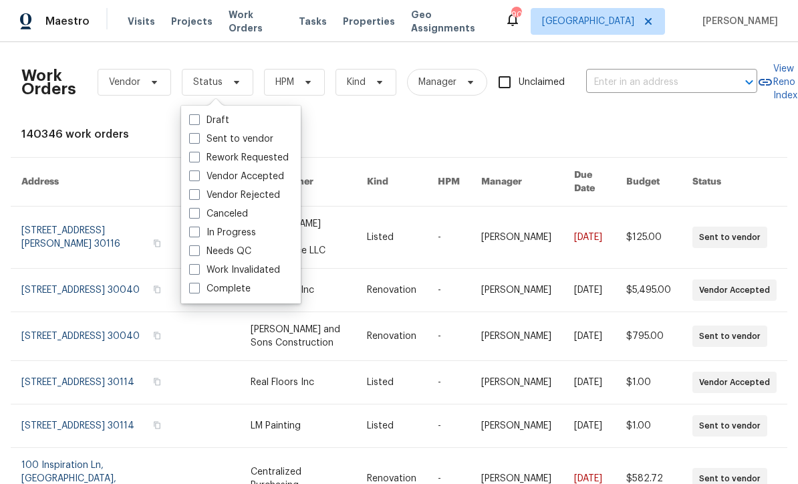
click at [199, 252] on span at bounding box center [194, 250] width 11 height 11
click at [198, 252] on input "Needs QC" at bounding box center [193, 249] width 9 height 9
checkbox input "true"
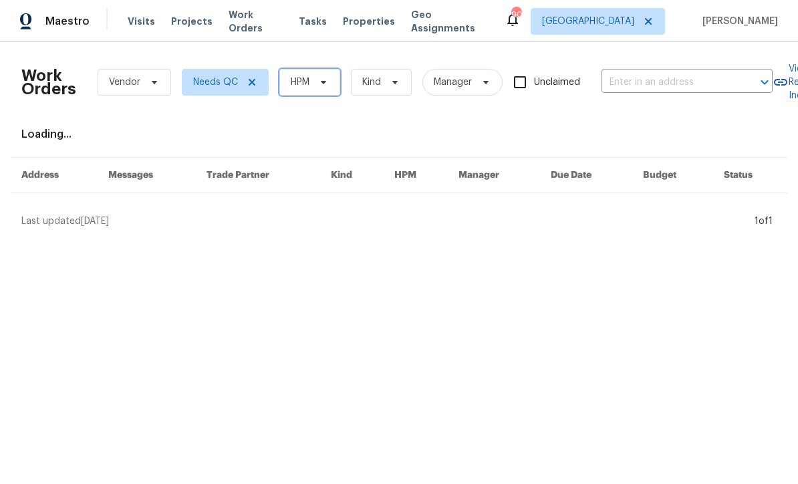
click at [334, 83] on span "HPM" at bounding box center [309, 82] width 61 height 27
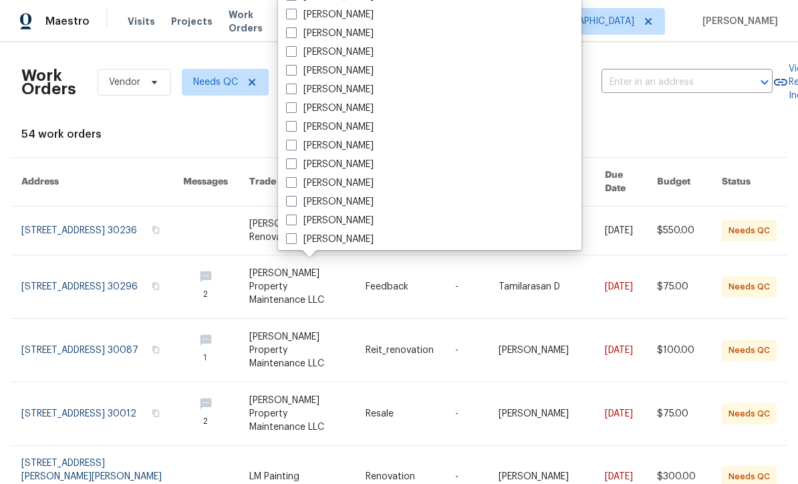
scroll to position [891, 0]
click at [294, 92] on span at bounding box center [291, 89] width 11 height 11
click at [294, 92] on input "[PERSON_NAME]" at bounding box center [290, 88] width 9 height 9
checkbox input "true"
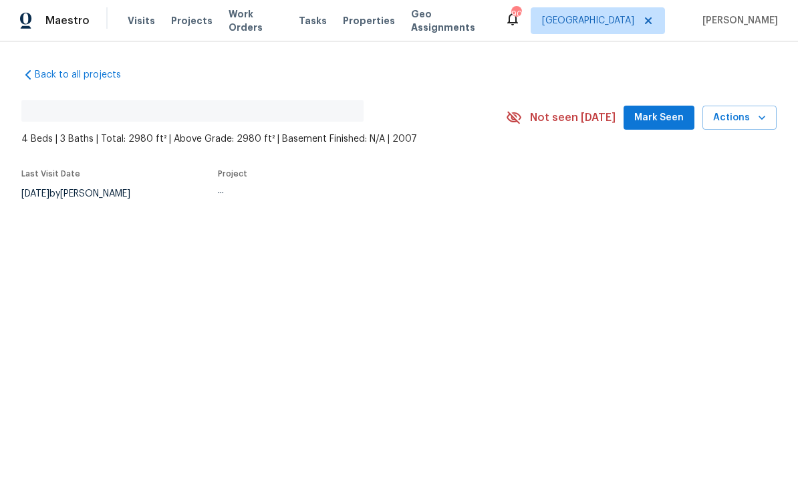
scroll to position [1, 0]
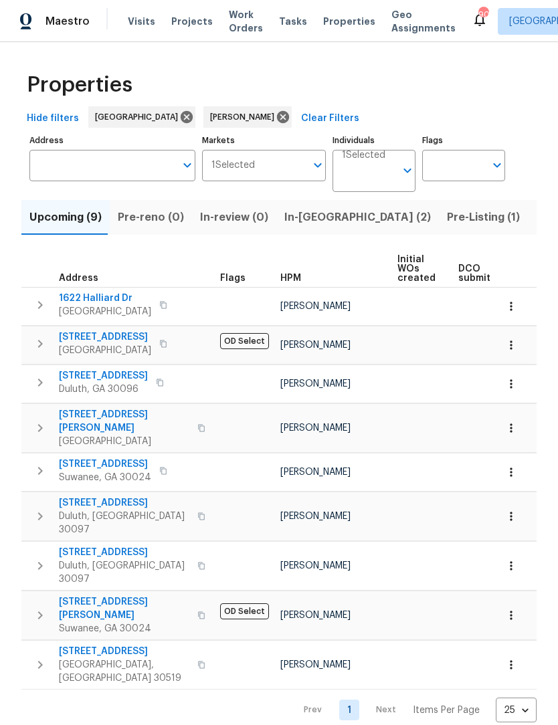
click at [304, 222] on span "In-reno (2)" at bounding box center [357, 217] width 146 height 19
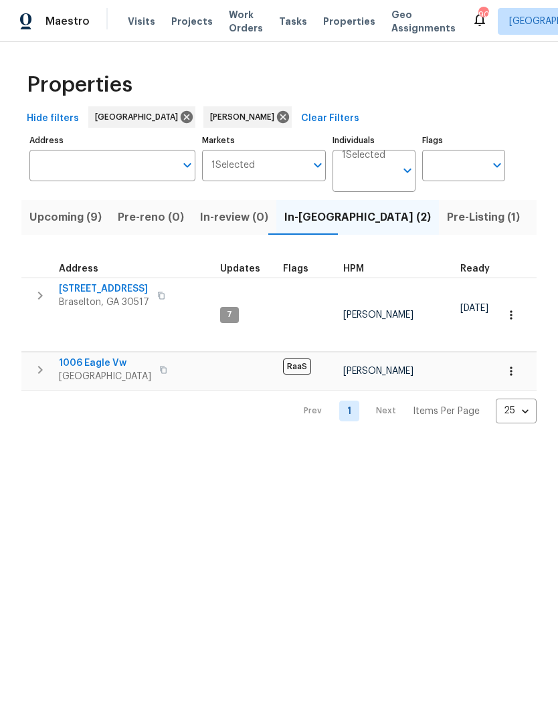
click at [122, 296] on span "[STREET_ADDRESS]" at bounding box center [104, 288] width 90 height 13
click at [112, 356] on span "1006 Eagle Vw" at bounding box center [105, 362] width 92 height 13
click at [81, 220] on span "Upcoming (9)" at bounding box center [65, 217] width 72 height 19
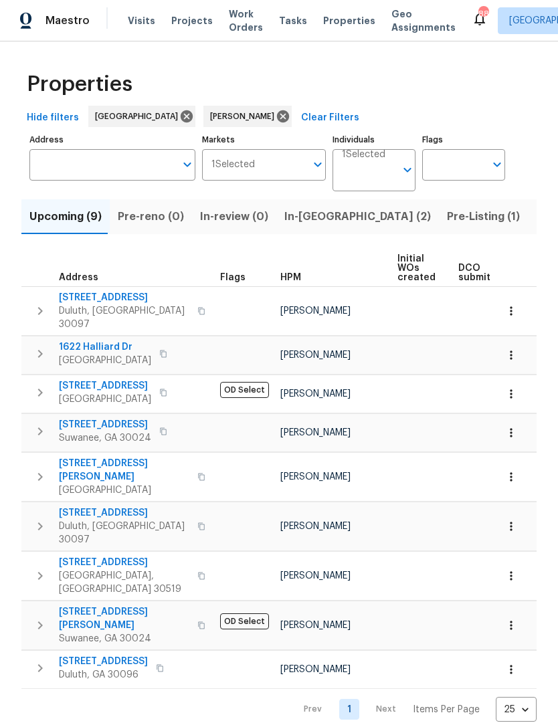
click at [100, 341] on span "1622 Halliard Dr" at bounding box center [105, 347] width 92 height 13
click at [479, 514] on td at bounding box center [488, 527] width 71 height 49
click at [447, 223] on span "Pre-Listing (1)" at bounding box center [483, 217] width 73 height 19
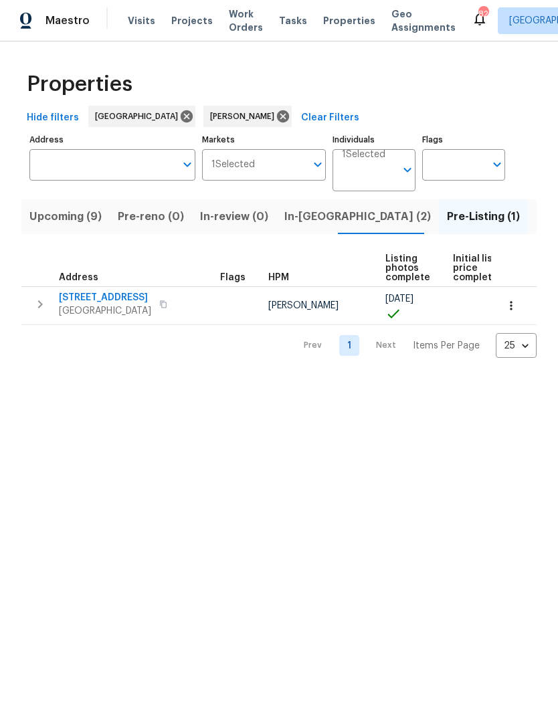
click at [128, 298] on span "6105 Crystal Cove Trl" at bounding box center [105, 298] width 92 height 13
click at [139, 293] on span "[STREET_ADDRESS]" at bounding box center [105, 298] width 92 height 13
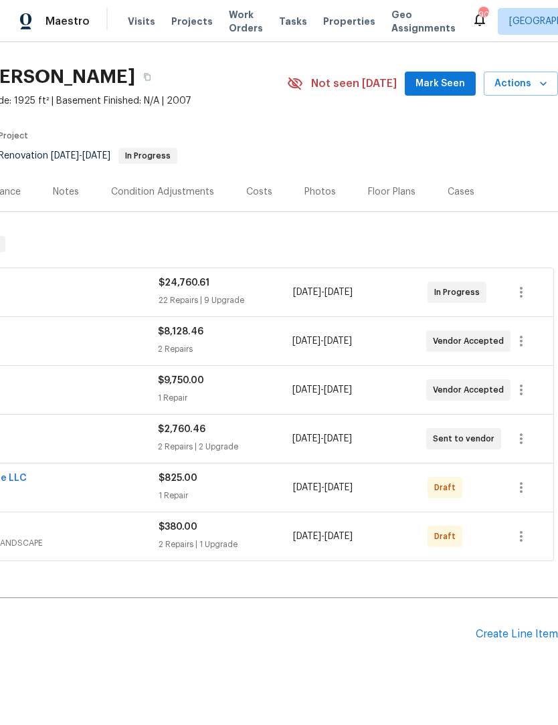
scroll to position [31, 198]
click at [526, 538] on icon "button" at bounding box center [521, 536] width 16 height 16
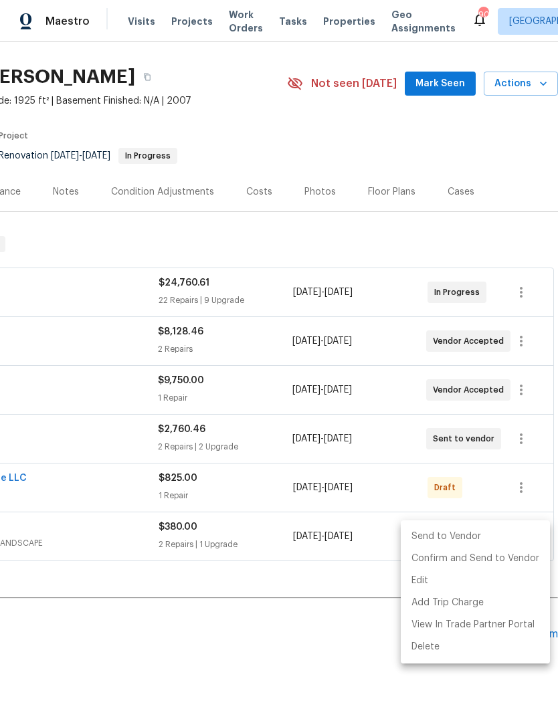
click at [271, 606] on div at bounding box center [279, 362] width 558 height 725
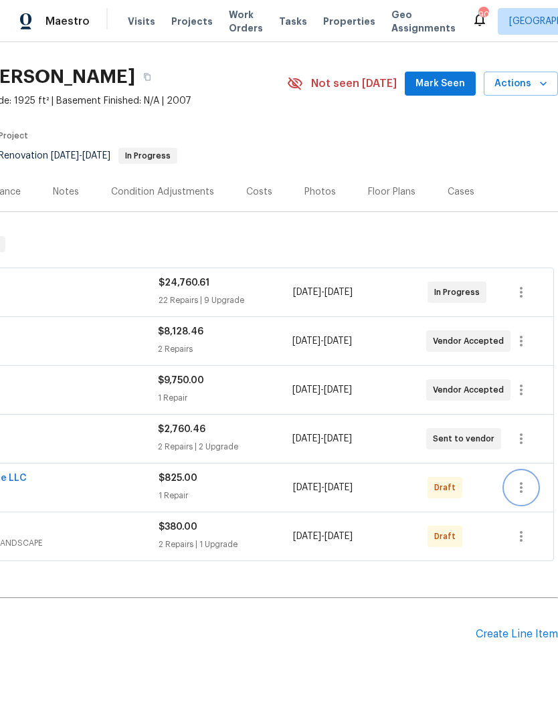
click at [525, 489] on icon "button" at bounding box center [521, 487] width 16 height 16
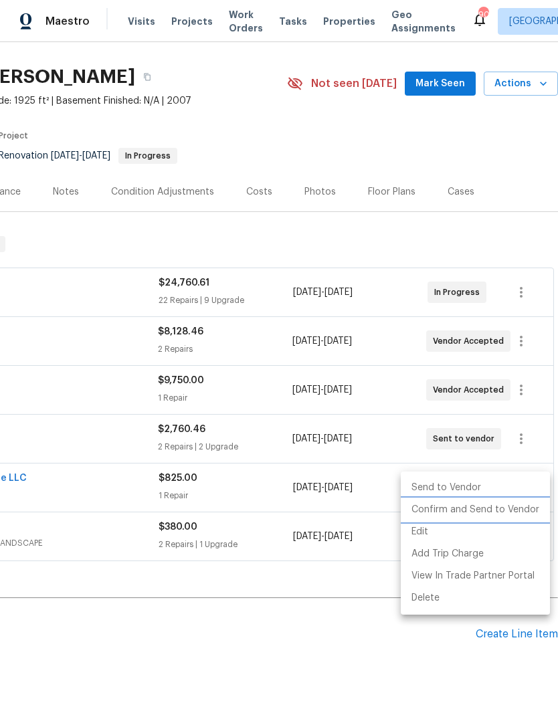
click at [478, 511] on li "Confirm and Send to Vendor" at bounding box center [475, 510] width 149 height 22
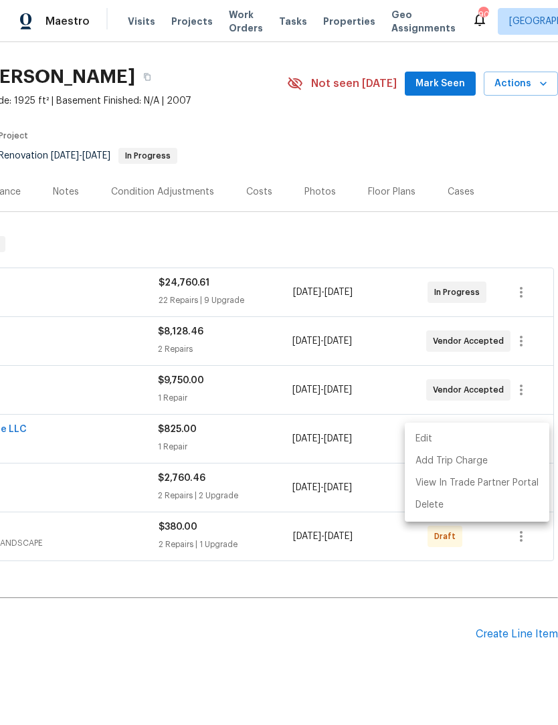
click at [370, 620] on div at bounding box center [279, 362] width 558 height 725
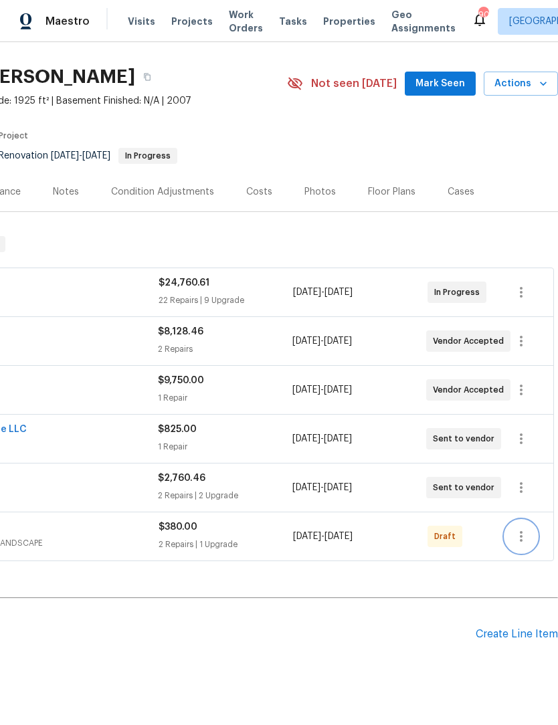
click at [522, 534] on icon "button" at bounding box center [521, 536] width 16 height 16
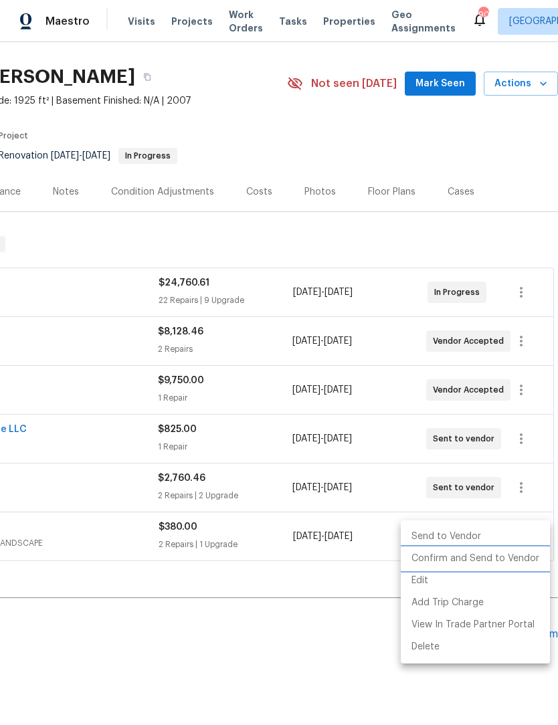
click at [483, 558] on li "Confirm and Send to Vendor" at bounding box center [475, 559] width 149 height 22
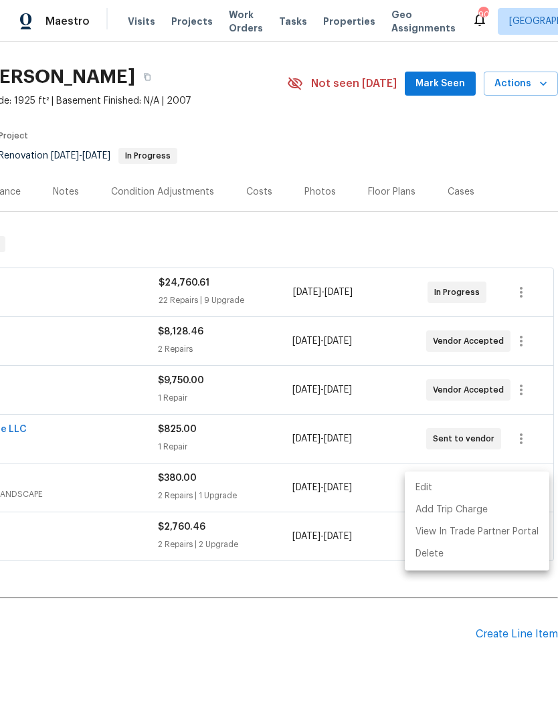
click at [345, 633] on div at bounding box center [279, 362] width 558 height 725
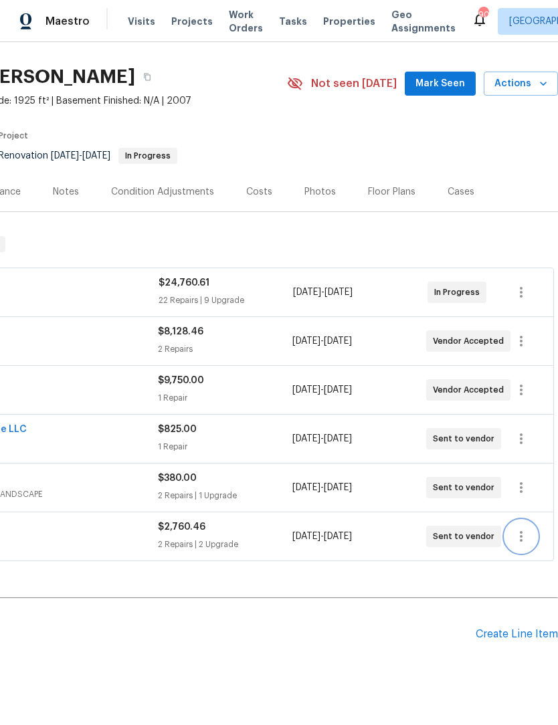
click at [523, 535] on icon "button" at bounding box center [521, 536] width 16 height 16
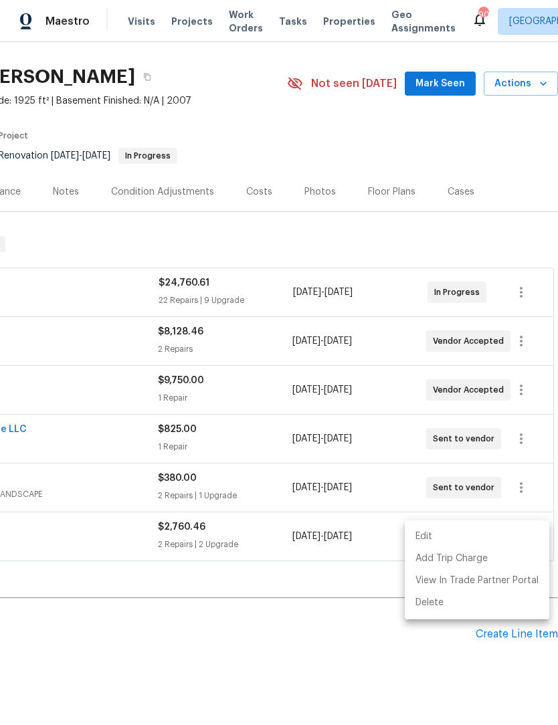
click at [449, 537] on li "Edit" at bounding box center [477, 537] width 144 height 22
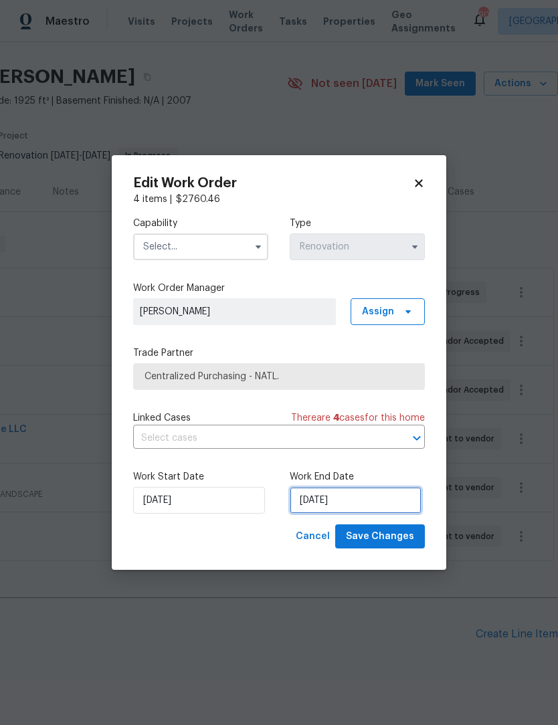
click at [338, 505] on input "10/1/2025" at bounding box center [356, 500] width 132 height 27
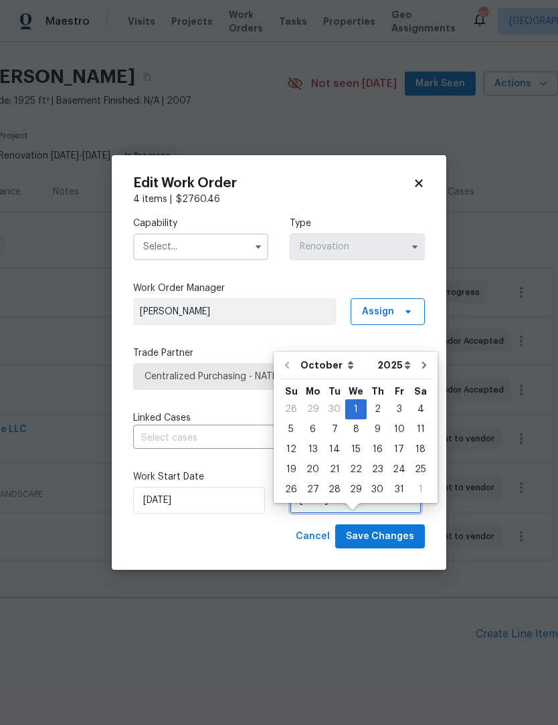
scroll to position [25, 0]
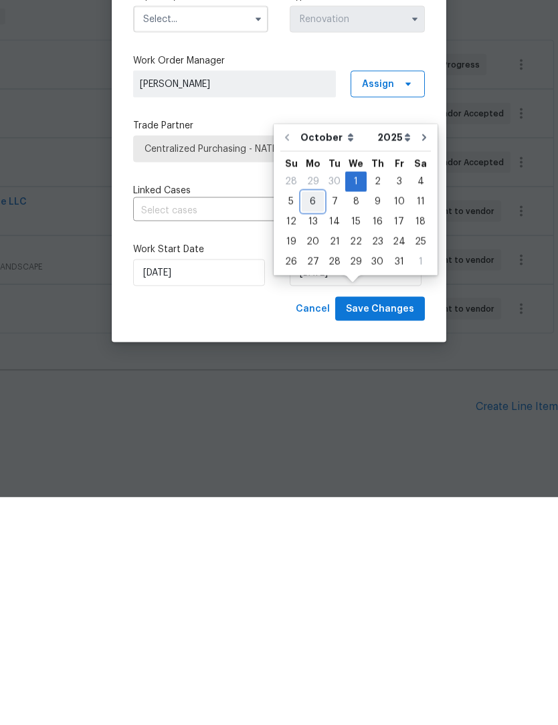
click at [310, 420] on div "6" at bounding box center [313, 429] width 22 height 19
type input "10/6/2025"
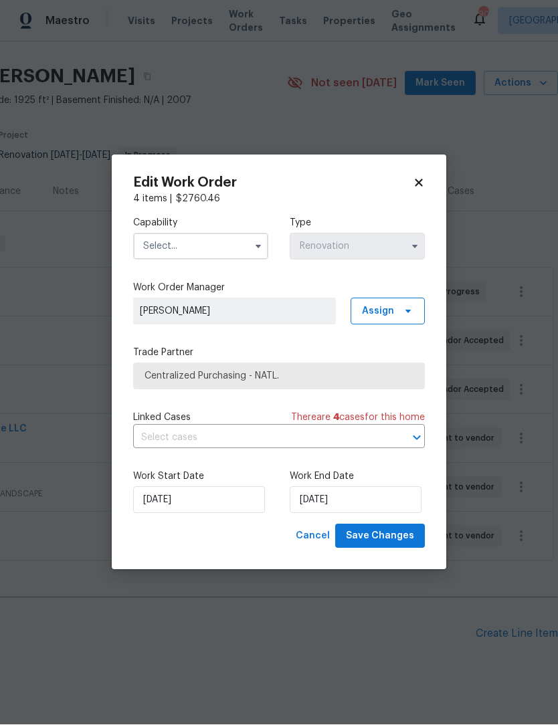
click at [247, 239] on input "text" at bounding box center [200, 246] width 135 height 27
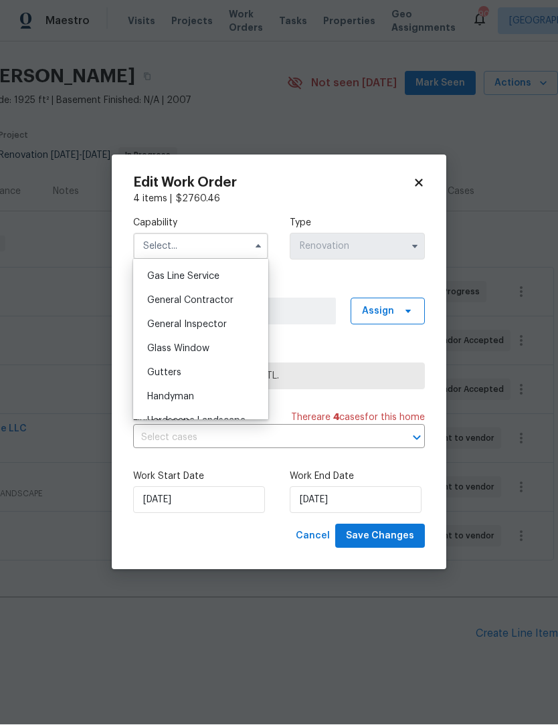
scroll to position [614, 0]
click at [213, 356] on div "Glass Window" at bounding box center [200, 348] width 128 height 24
type input "Glass Window"
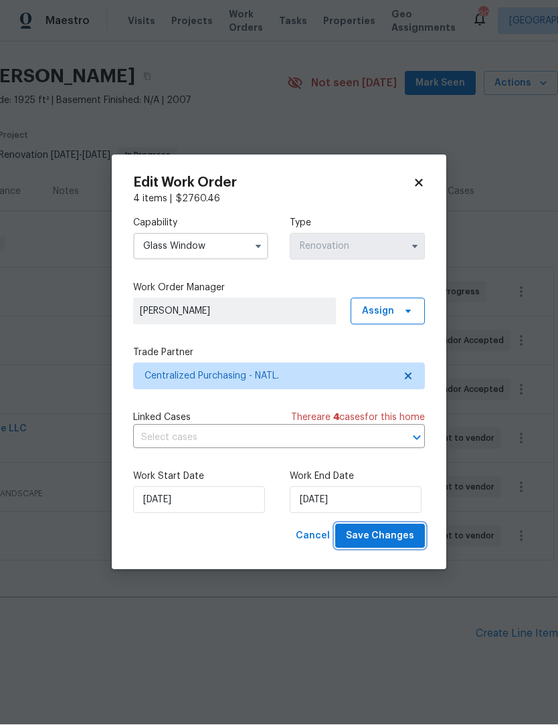
click at [397, 540] on span "Save Changes" at bounding box center [380, 536] width 68 height 17
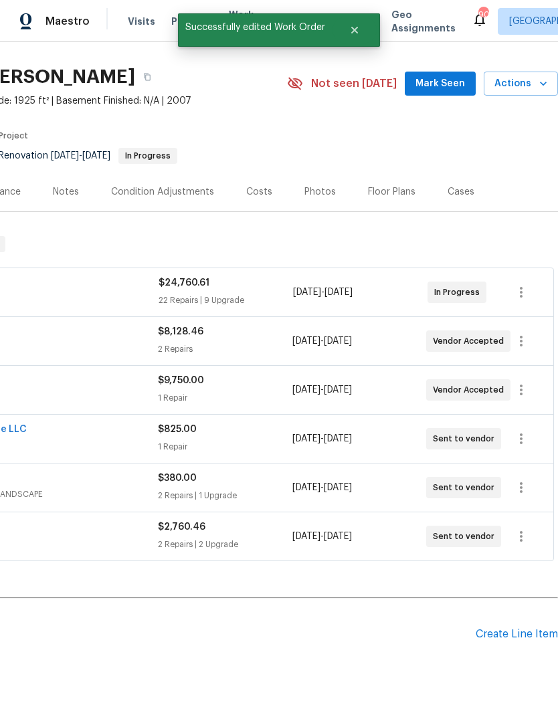
click at [450, 76] on span "Mark Seen" at bounding box center [439, 84] width 49 height 17
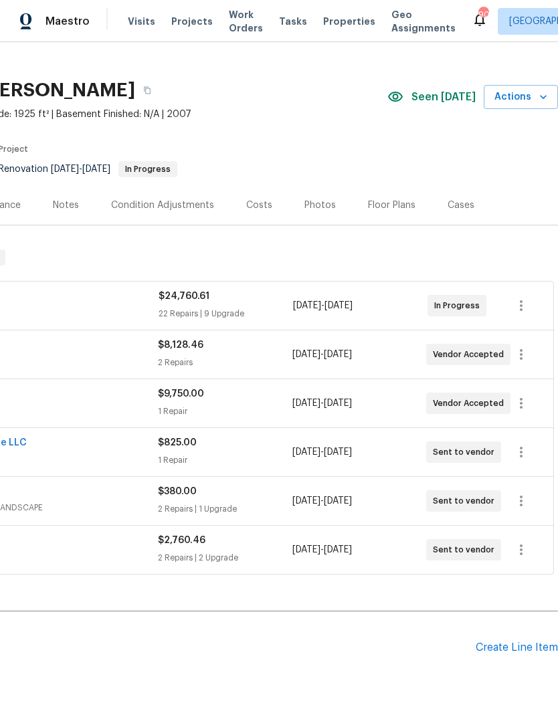
scroll to position [17, 198]
click at [522, 542] on icon "button" at bounding box center [521, 550] width 16 height 16
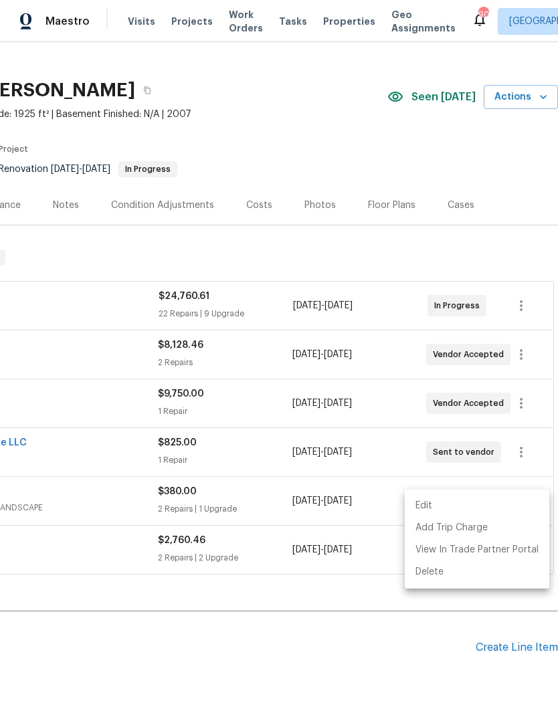
click at [447, 504] on li "Edit" at bounding box center [477, 506] width 144 height 22
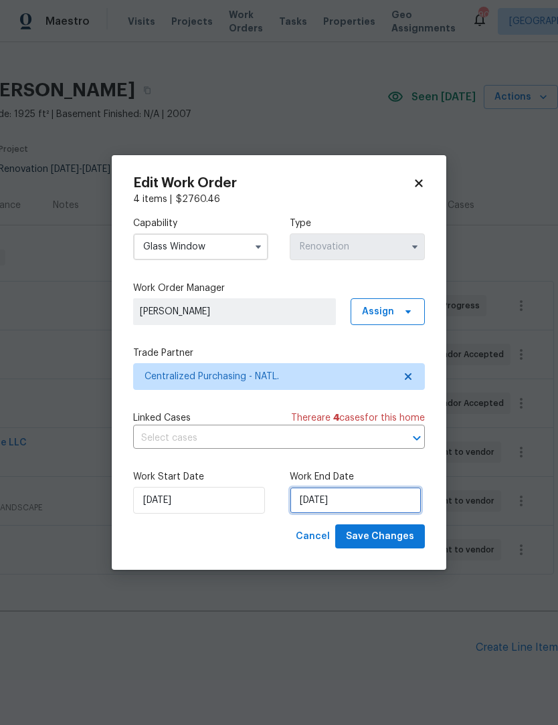
click at [356, 497] on input "10/6/2025" at bounding box center [356, 500] width 132 height 27
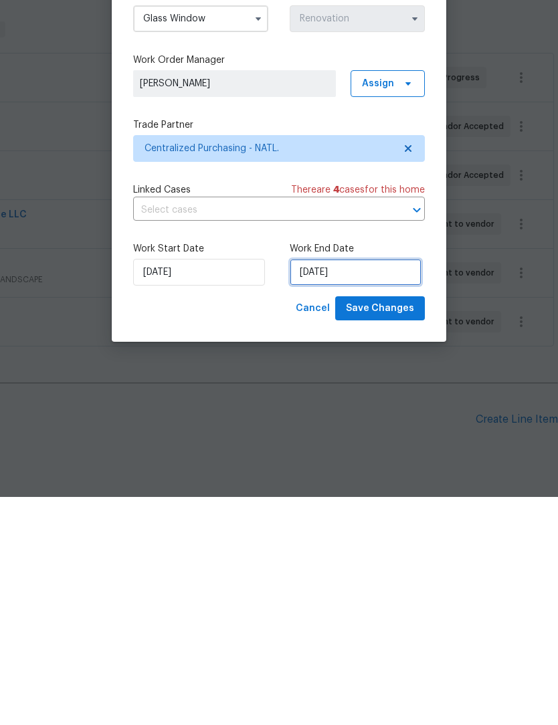
scroll to position [45, 0]
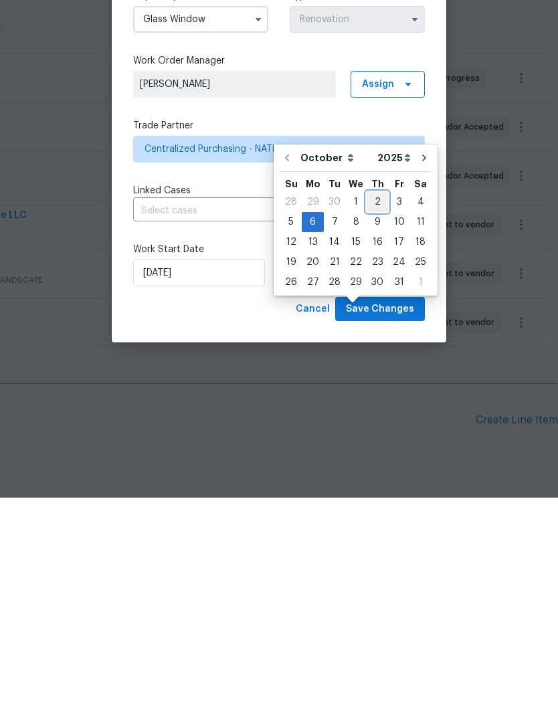
click at [382, 420] on div "2" at bounding box center [376, 429] width 21 height 19
type input "10/2/2025"
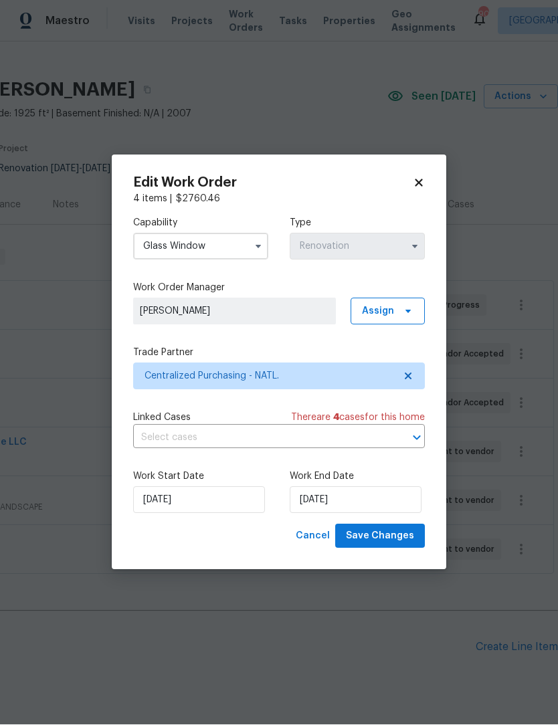
click at [253, 241] on icon "button" at bounding box center [258, 246] width 11 height 11
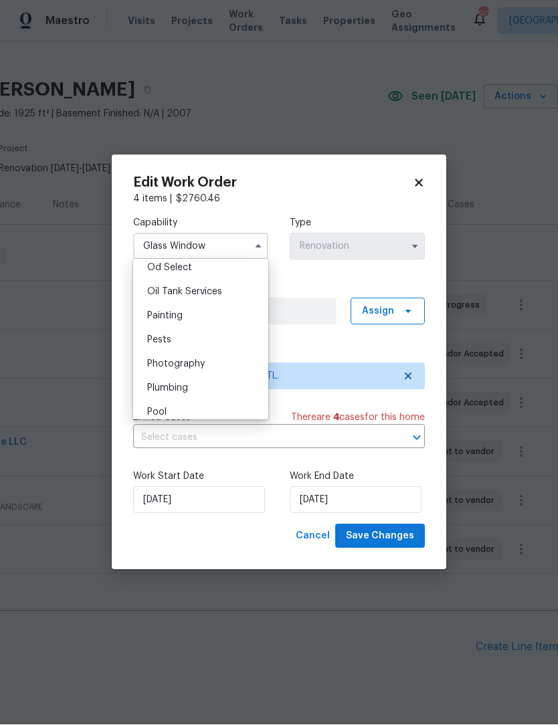
scroll to position [1081, 0]
click at [217, 314] on div "Painting" at bounding box center [200, 317] width 128 height 24
type input "Painting"
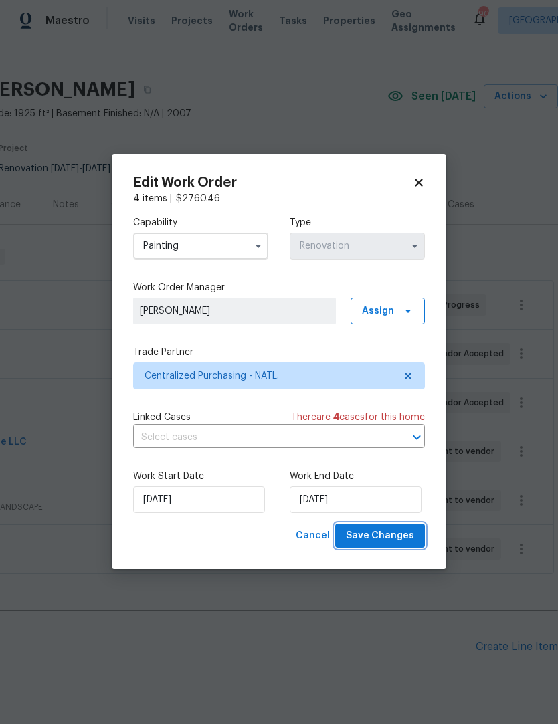
click at [401, 539] on span "Save Changes" at bounding box center [380, 536] width 68 height 17
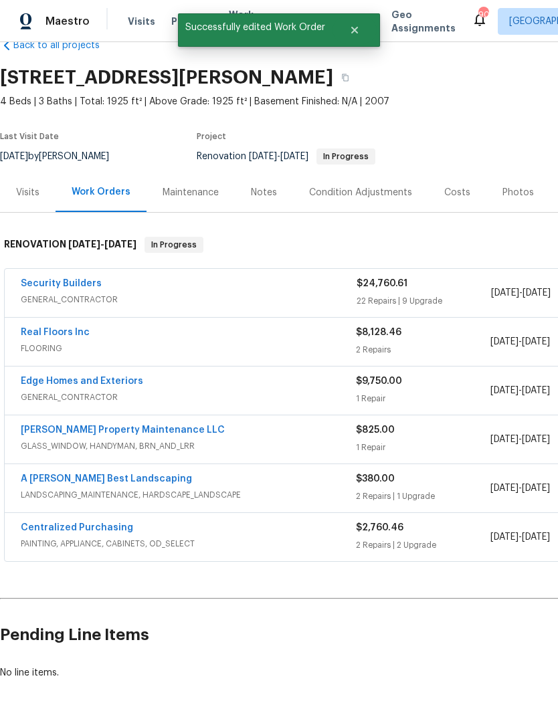
scroll to position [31, 0]
click at [104, 522] on link "Centralized Purchasing" at bounding box center [77, 526] width 112 height 9
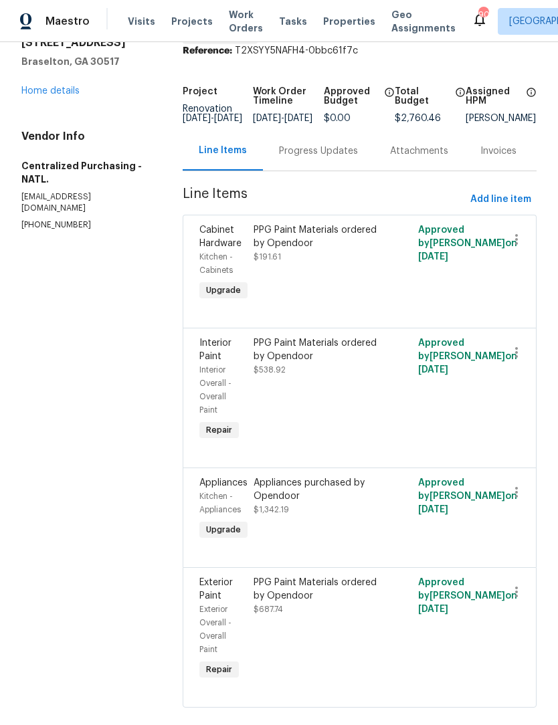
click at [64, 94] on link "Home details" at bounding box center [50, 90] width 58 height 9
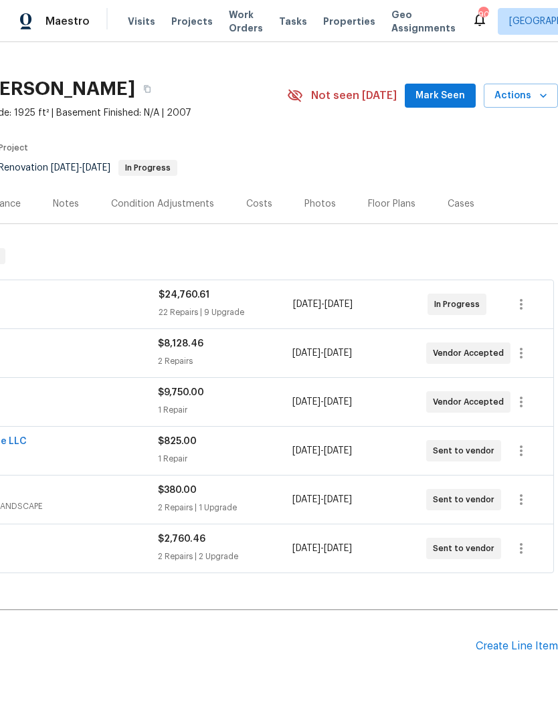
scroll to position [19, 198]
click at [451, 102] on span "Mark Seen" at bounding box center [439, 96] width 49 height 17
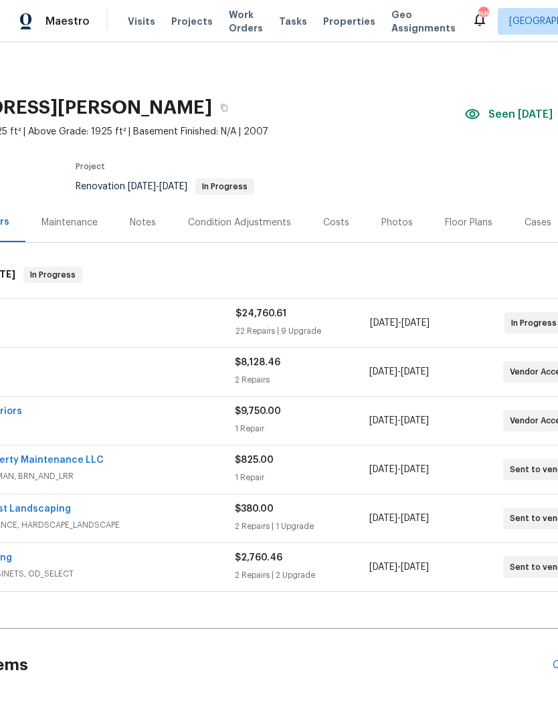
scroll to position [0, 0]
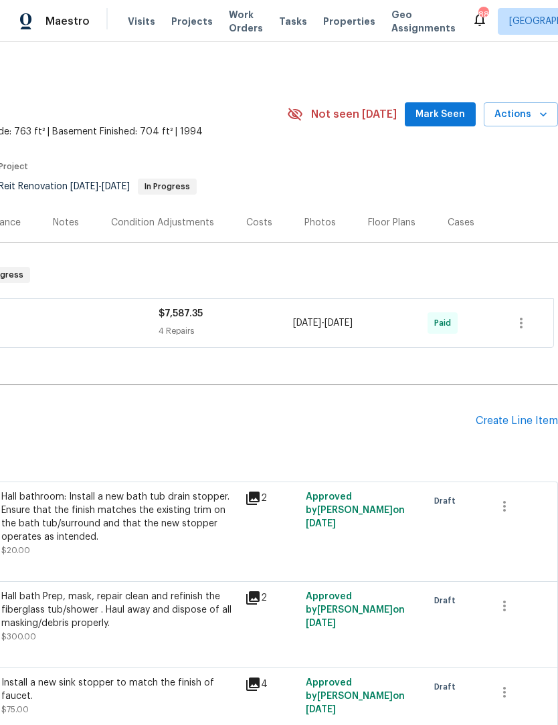
scroll to position [0, 198]
click at [457, 116] on span "Mark Seen" at bounding box center [439, 114] width 49 height 17
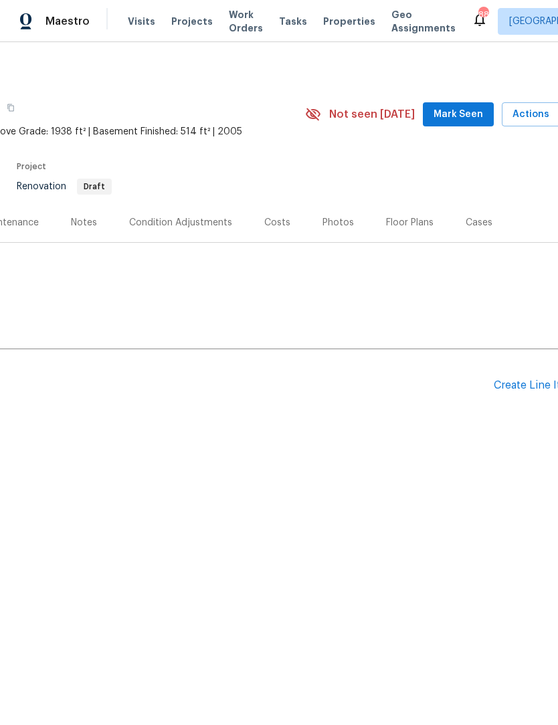
scroll to position [0, 181]
click at [471, 116] on span "Mark Seen" at bounding box center [457, 114] width 49 height 17
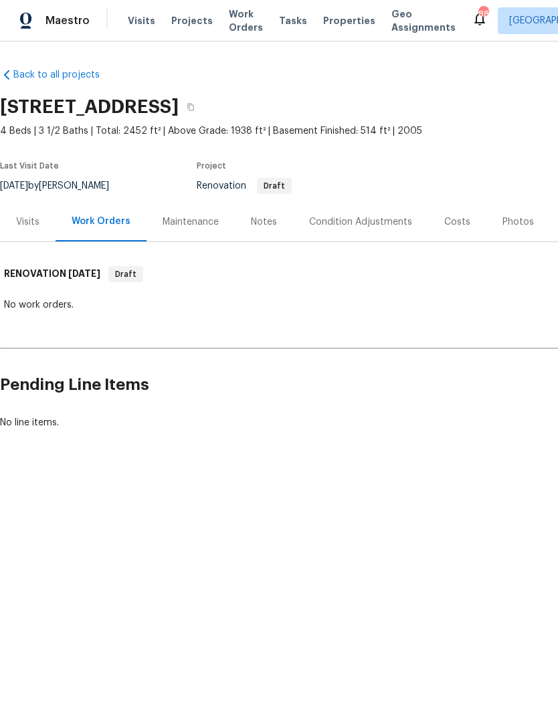
scroll to position [0, 0]
click at [265, 214] on div "Notes" at bounding box center [264, 222] width 58 height 39
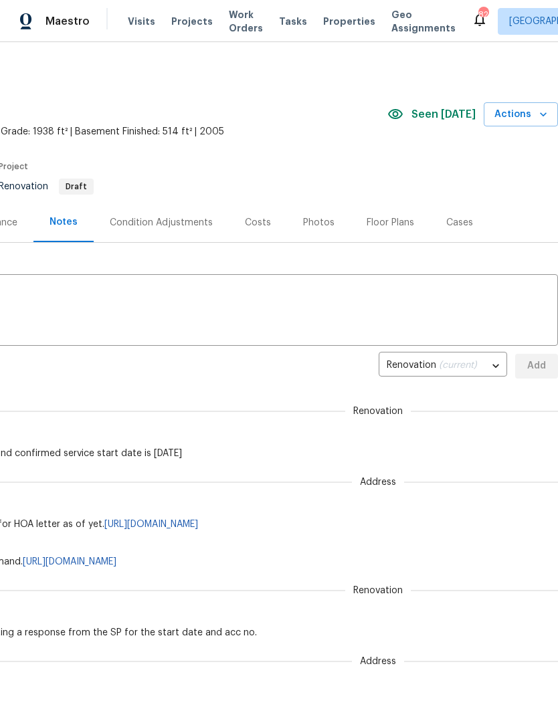
scroll to position [0, 198]
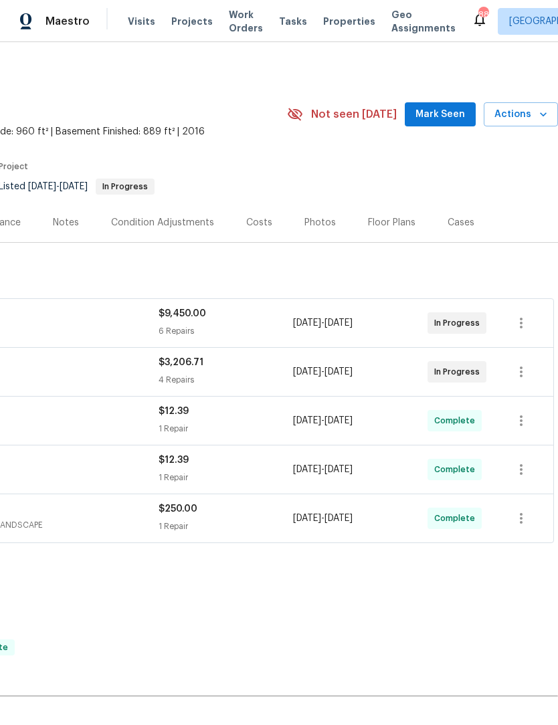
scroll to position [0, 198]
click at [453, 122] on span "Mark Seen" at bounding box center [439, 114] width 49 height 17
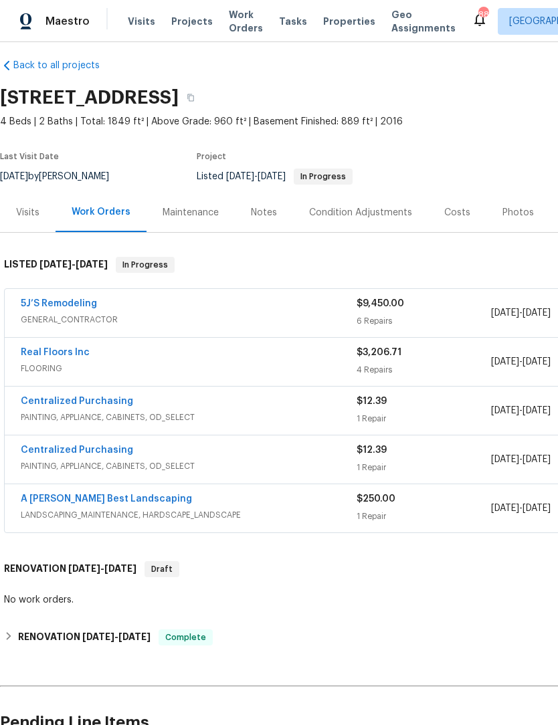
scroll to position [11, 0]
click at [70, 356] on link "Real Floors Inc" at bounding box center [55, 351] width 69 height 9
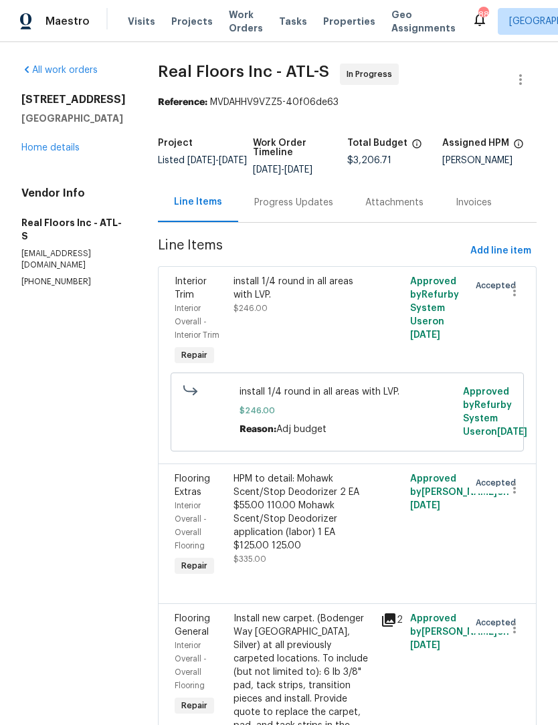
click at [322, 209] on div "Progress Updates" at bounding box center [293, 202] width 79 height 13
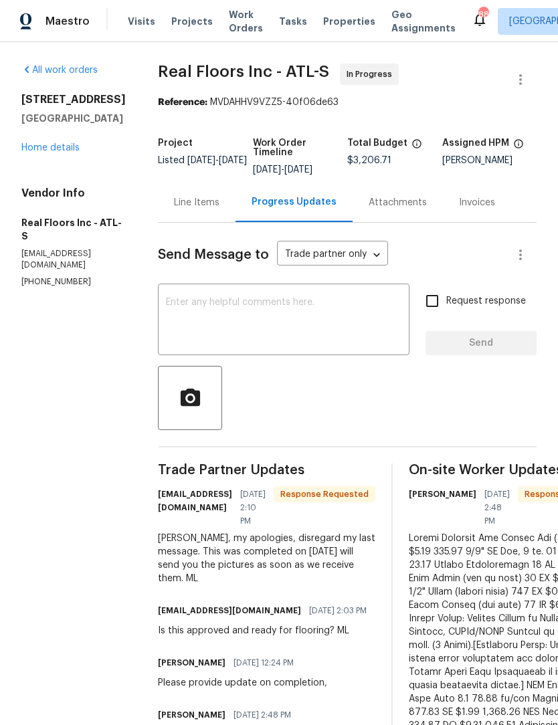
click at [307, 320] on textarea at bounding box center [283, 321] width 235 height 47
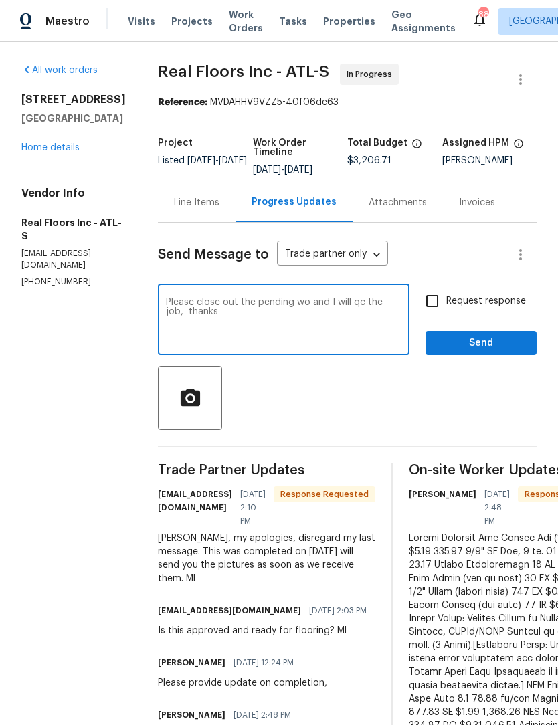
type textarea "Please close out the pending wo and I will qc the job, thanks"
click at [435, 301] on input "Request response" at bounding box center [432, 301] width 28 height 28
checkbox input "true"
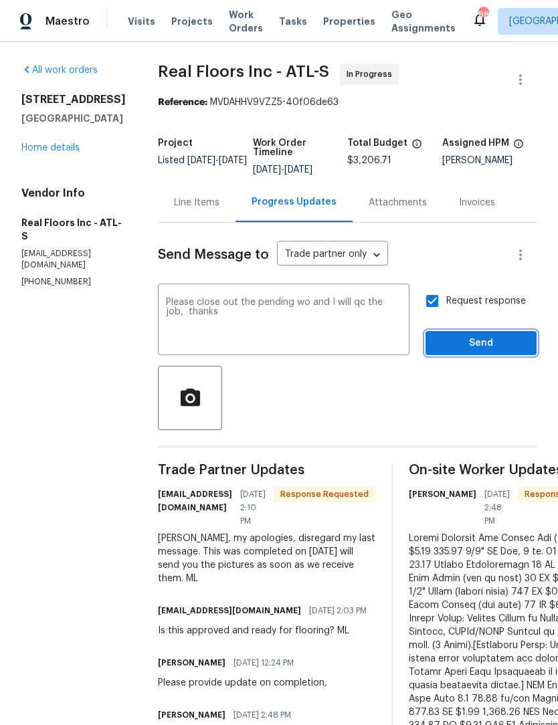
click at [498, 344] on span "Send" at bounding box center [481, 343] width 90 height 17
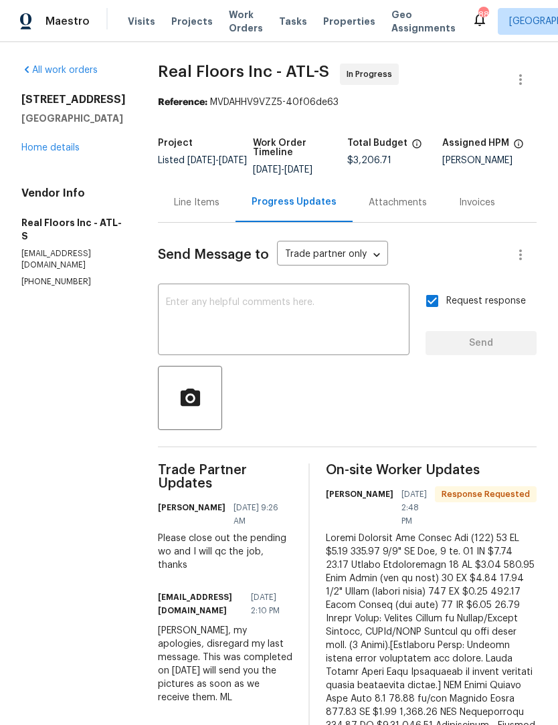
click at [198, 199] on div "Line Items" at bounding box center [196, 202] width 45 height 13
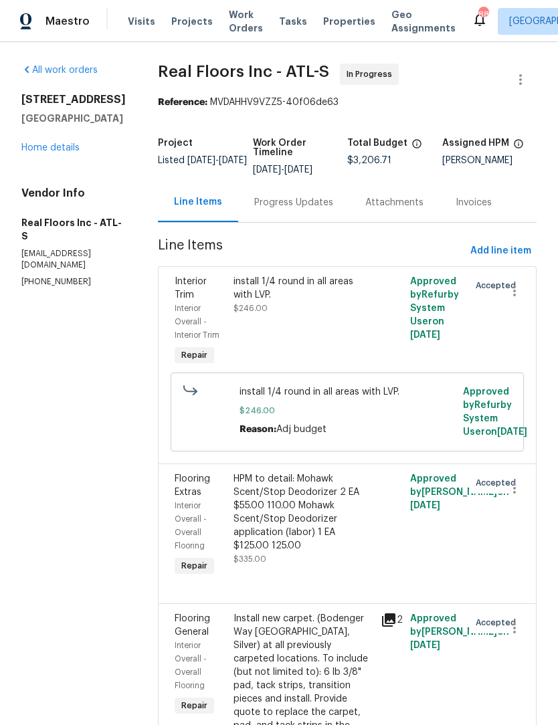
click at [313, 195] on div "Progress Updates" at bounding box center [293, 202] width 111 height 39
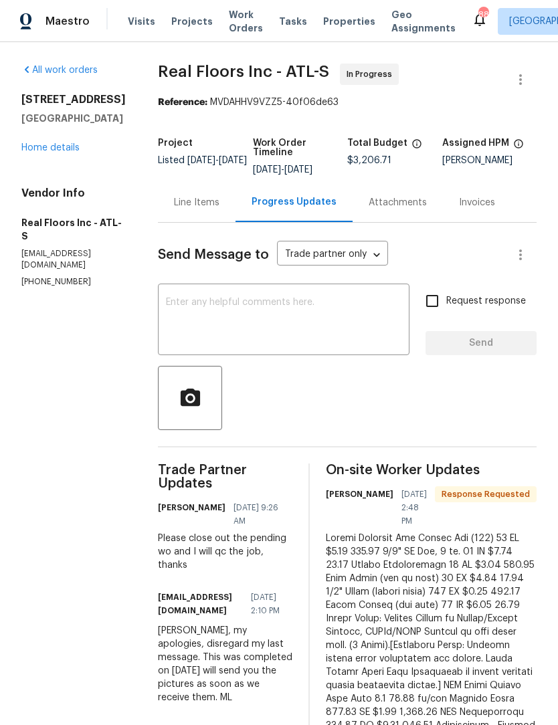
click at [211, 200] on div "Line Items" at bounding box center [196, 202] width 45 height 13
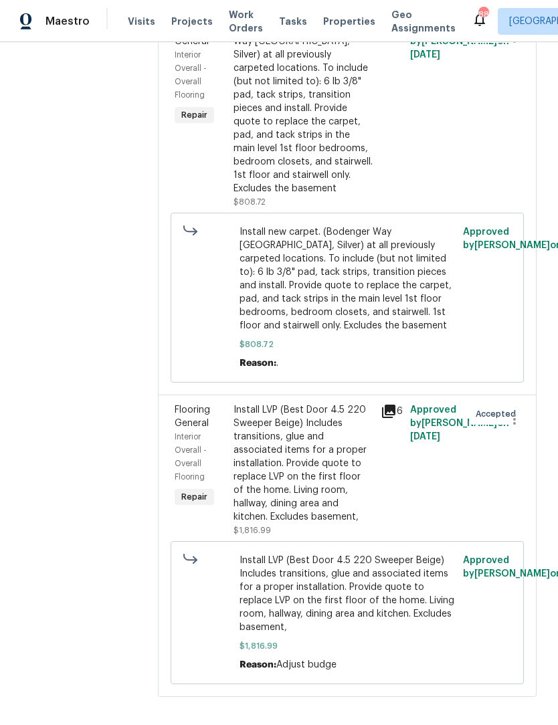
scroll to position [590, 0]
click at [242, 25] on span "Work Orders" at bounding box center [246, 21] width 34 height 27
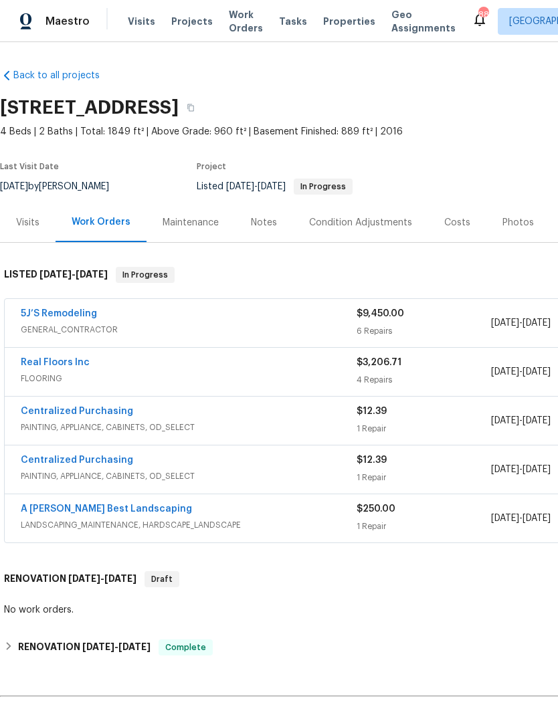
click at [76, 316] on link "5J’S Remodeling" at bounding box center [59, 313] width 76 height 9
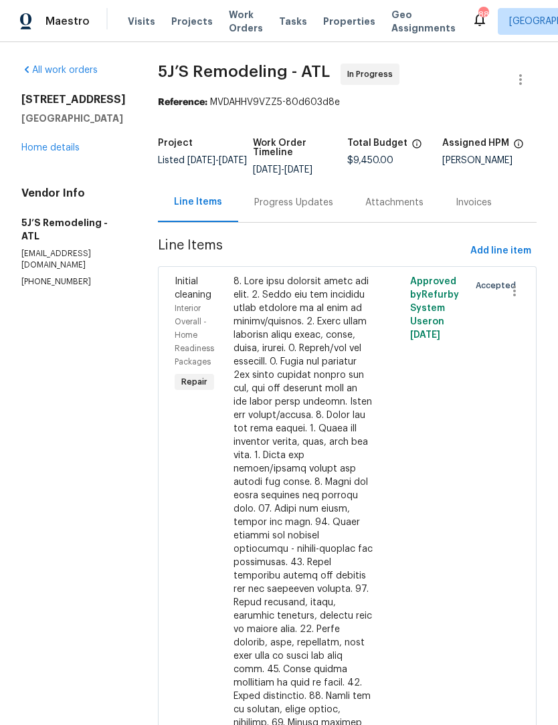
click at [322, 208] on div "Progress Updates" at bounding box center [293, 202] width 79 height 13
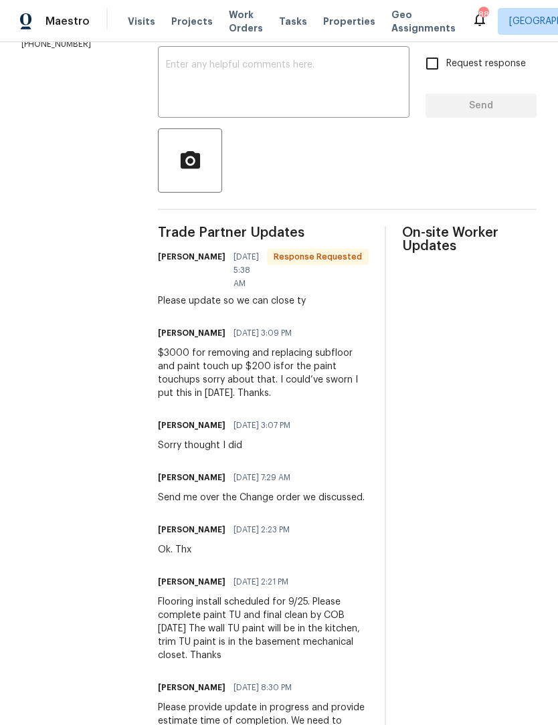
scroll to position [238, 0]
click at [316, 76] on textarea at bounding box center [283, 83] width 235 height 47
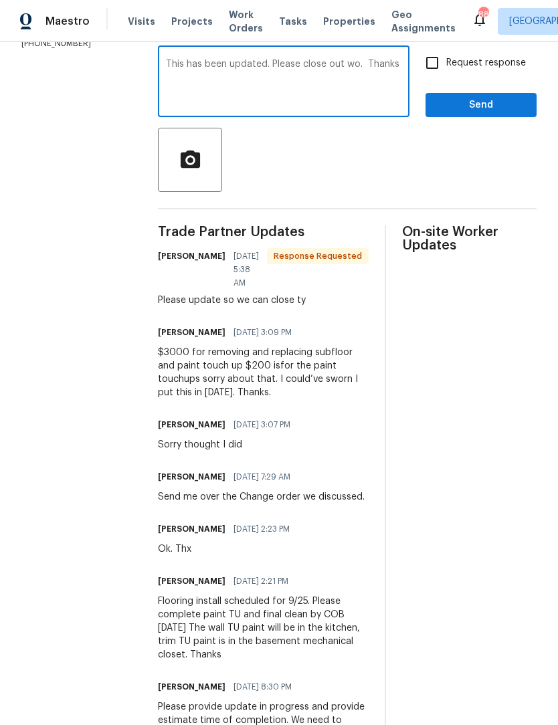
type textarea "This has been updated. Please close out wo. Thanks"
click at [446, 65] on input "Request response" at bounding box center [432, 63] width 28 height 28
checkbox input "true"
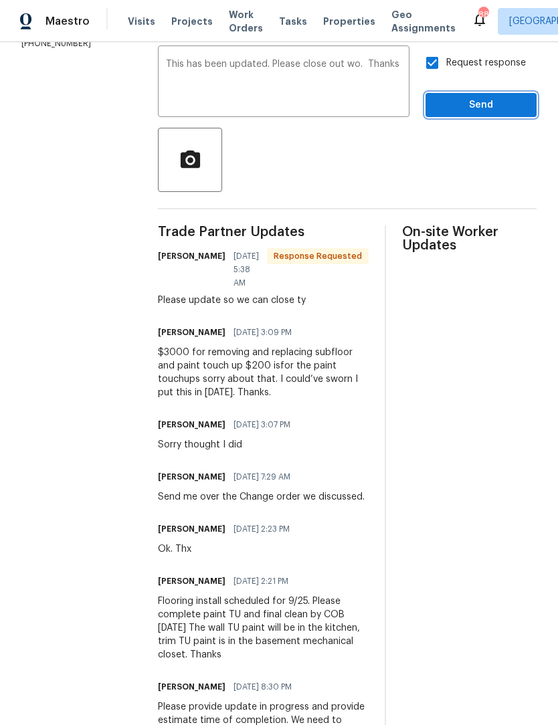
click at [483, 116] on button "Send" at bounding box center [480, 105] width 111 height 25
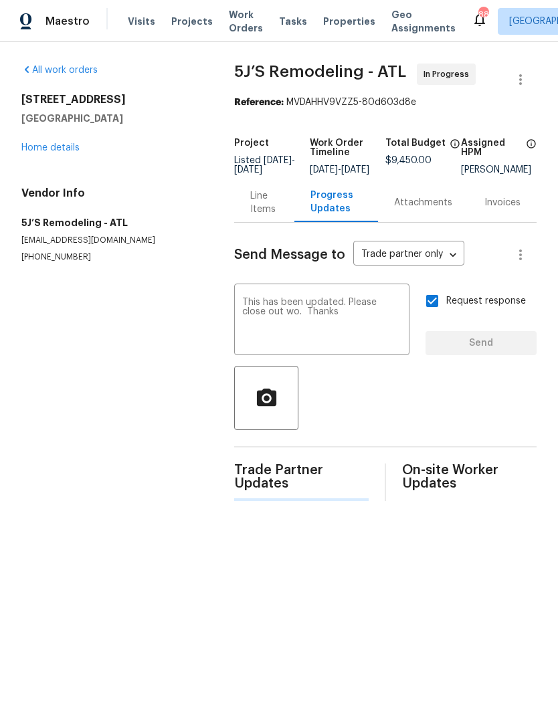
scroll to position [0, 0]
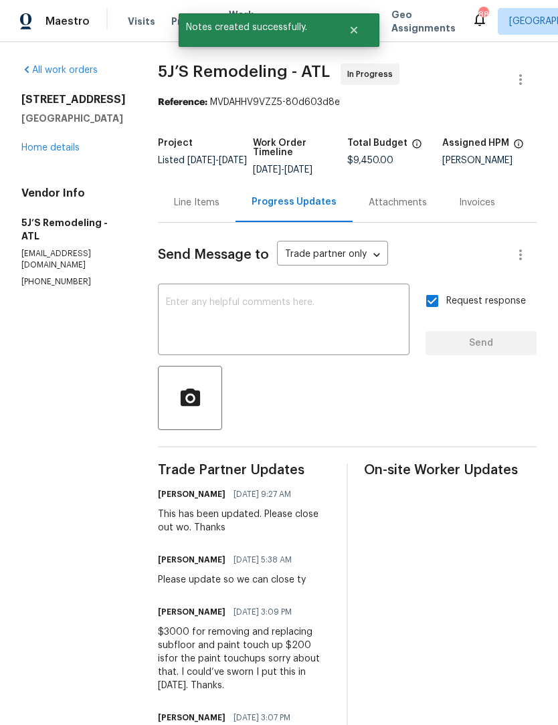
click at [64, 152] on link "Home details" at bounding box center [50, 147] width 58 height 9
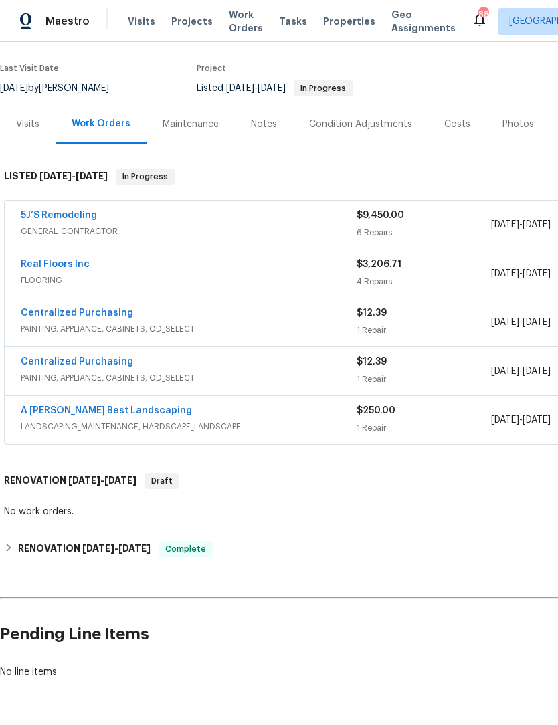
scroll to position [98, 0]
